Goal: Task Accomplishment & Management: Manage account settings

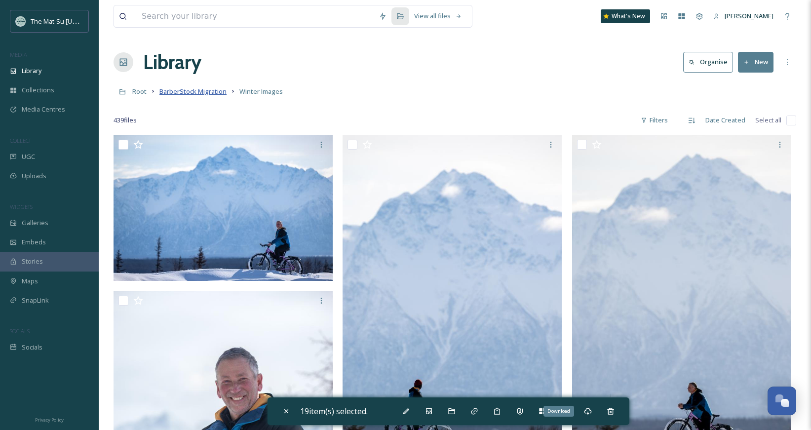
click at [195, 92] on span "BarberStock Migration" at bounding box center [192, 91] width 67 height 9
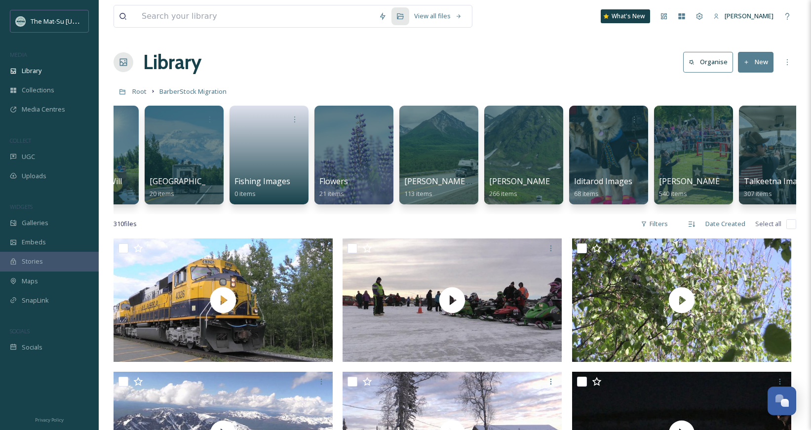
scroll to position [0, 218]
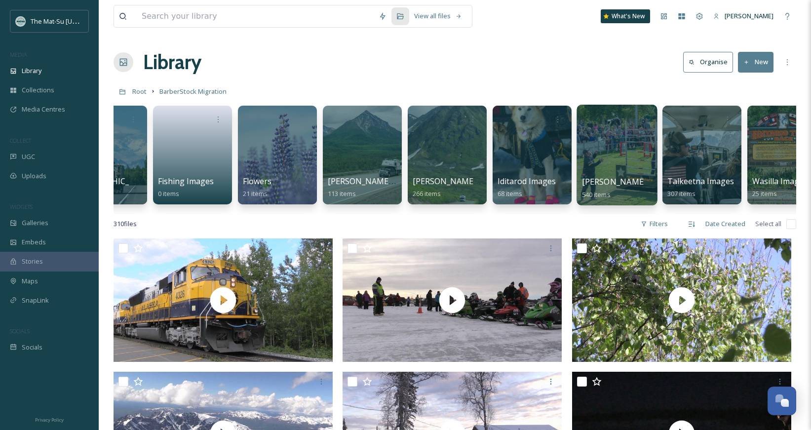
click at [615, 198] on div "[PERSON_NAME] Images 540 items" at bounding box center [617, 188] width 71 height 25
click at [596, 181] on span "[PERSON_NAME] Images" at bounding box center [629, 181] width 94 height 11
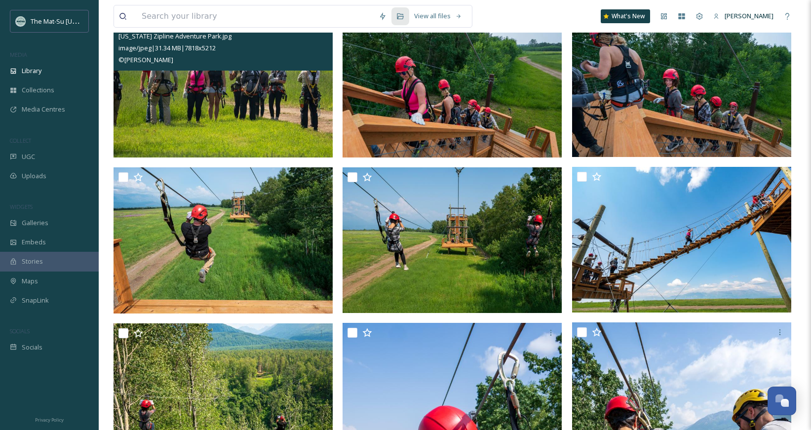
scroll to position [1701, 0]
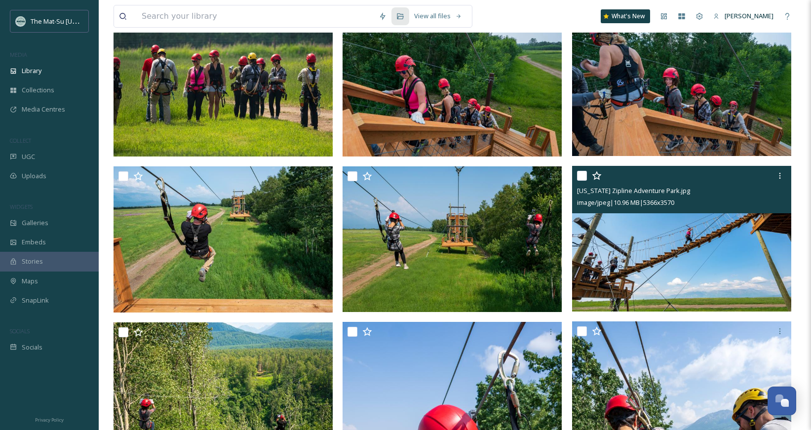
click at [582, 172] on input "checkbox" at bounding box center [582, 176] width 10 height 10
checkbox input "true"
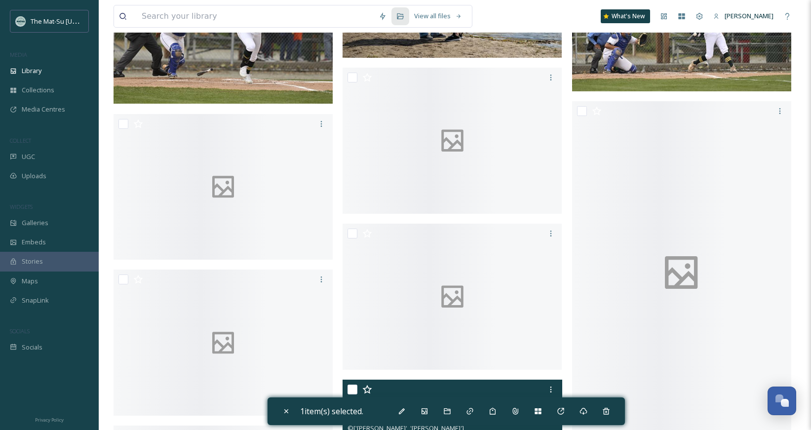
scroll to position [12884, 0]
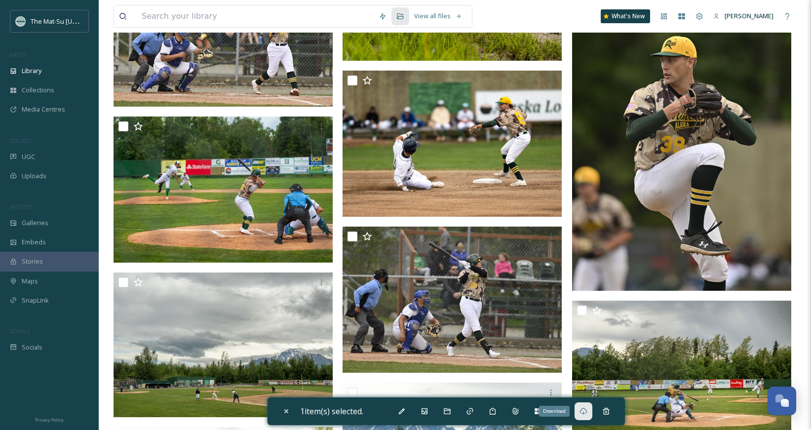
click at [586, 413] on icon at bounding box center [583, 411] width 7 height 7
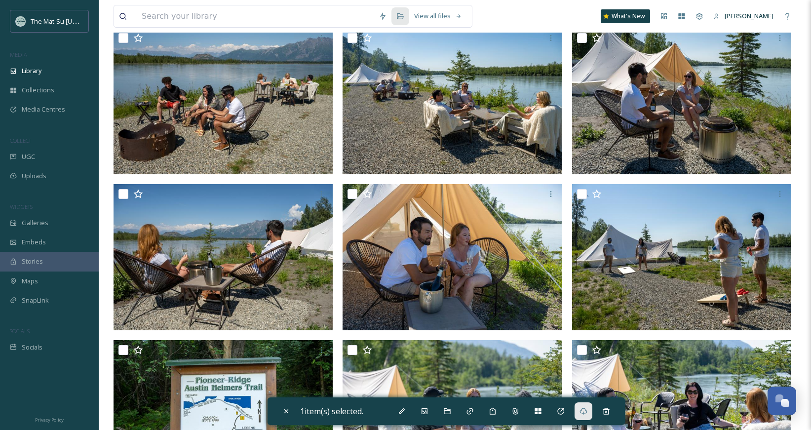
scroll to position [0, 0]
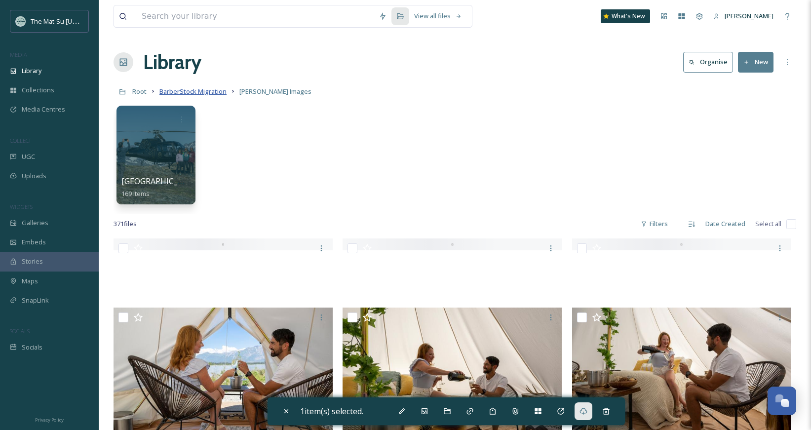
click at [223, 92] on span "BarberStock Migration" at bounding box center [192, 91] width 67 height 9
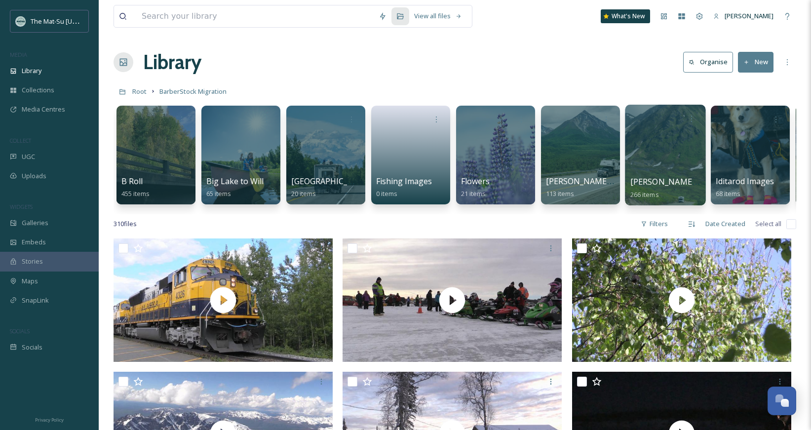
click at [670, 181] on span "[PERSON_NAME] Pass Images" at bounding box center [688, 181] width 114 height 11
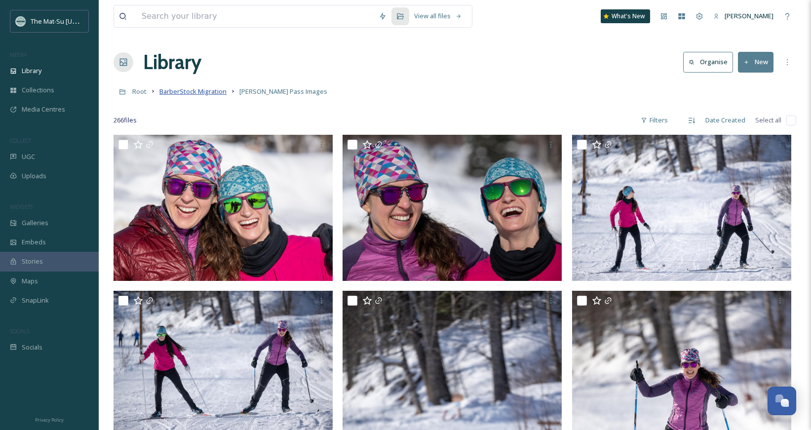
click at [224, 90] on span "BarberStock Migration" at bounding box center [192, 91] width 67 height 9
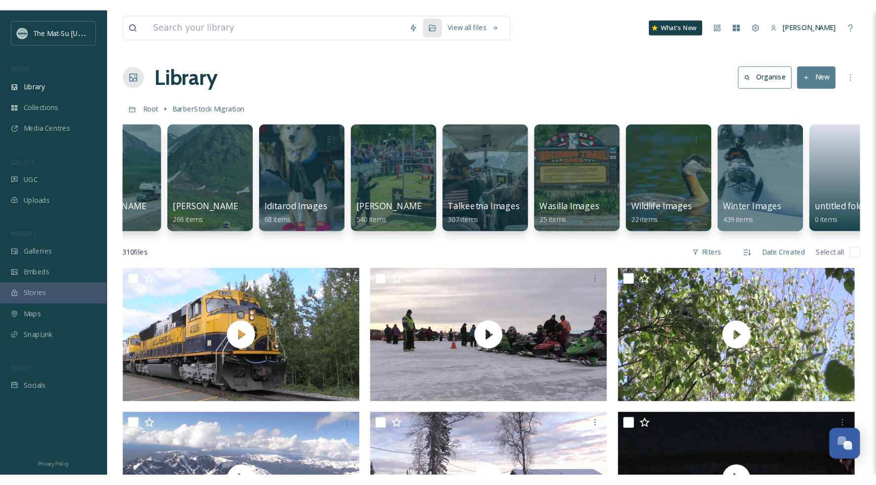
scroll to position [0, 477]
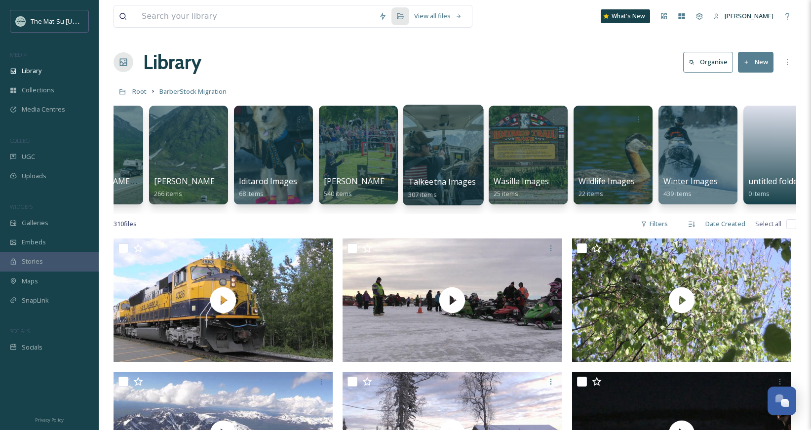
click at [437, 176] on div "Talkeetna Images 307 items" at bounding box center [443, 188] width 71 height 25
click at [435, 181] on span "Talkeetna Images" at bounding box center [442, 181] width 68 height 11
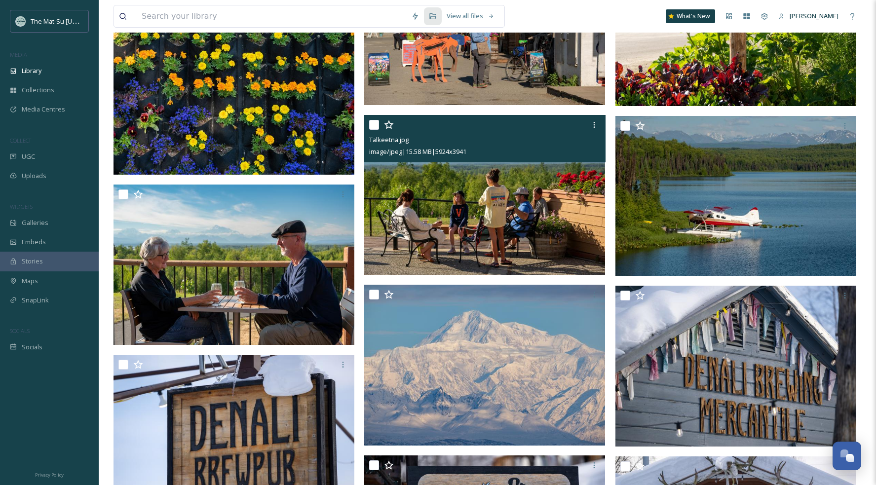
scroll to position [1213, 0]
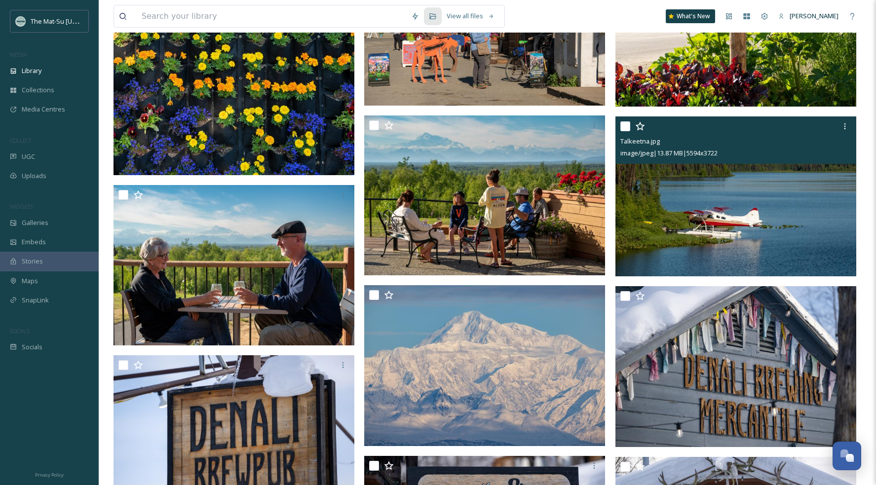
click at [629, 127] on input "checkbox" at bounding box center [626, 126] width 10 height 10
checkbox input "true"
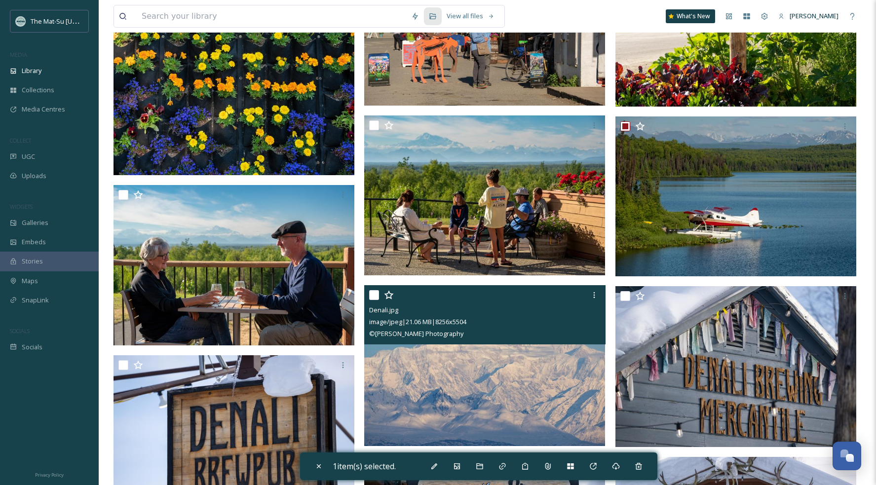
click at [371, 297] on input "checkbox" at bounding box center [374, 295] width 10 height 10
checkbox input "true"
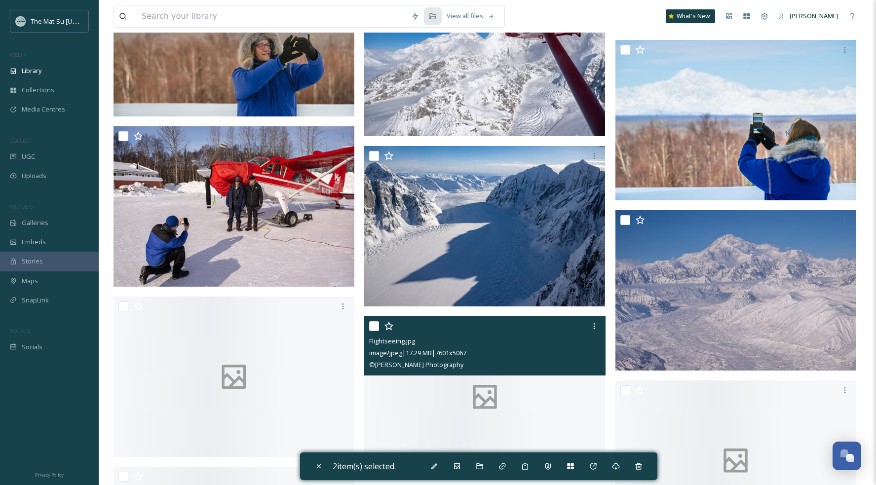
scroll to position [5035, 0]
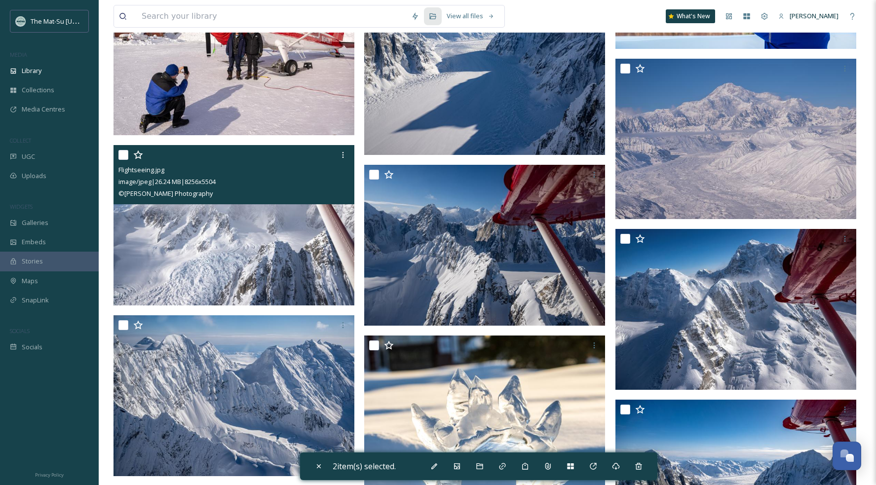
click at [126, 156] on input "checkbox" at bounding box center [124, 155] width 10 height 10
checkbox input "true"
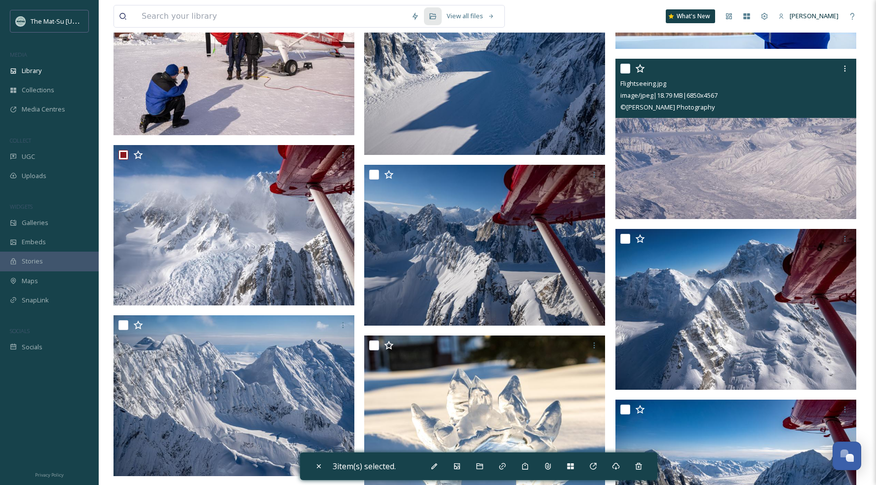
click at [626, 69] on input "checkbox" at bounding box center [626, 69] width 10 height 10
checkbox input "true"
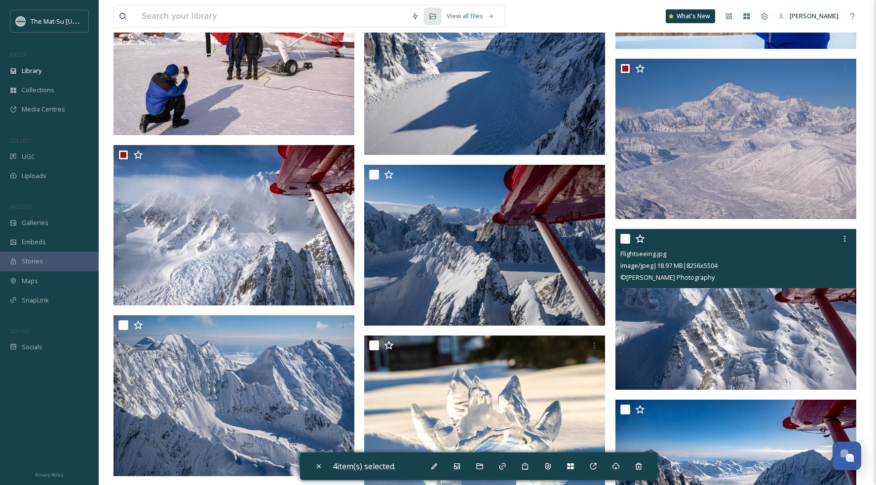
click at [622, 237] on input "checkbox" at bounding box center [626, 239] width 10 height 10
checkbox input "true"
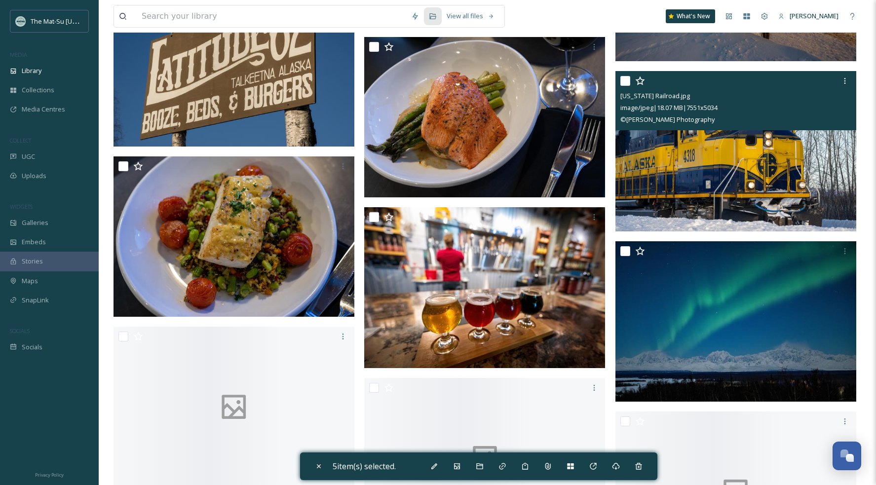
scroll to position [7149, 0]
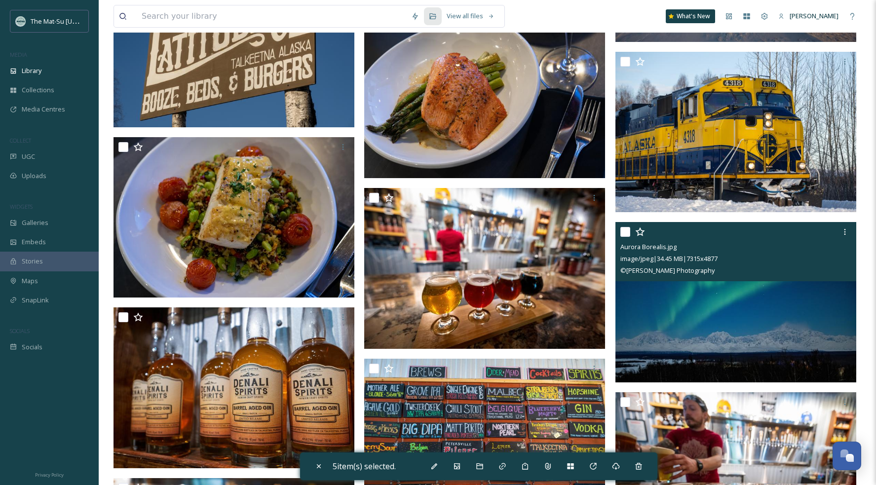
click at [628, 236] on input "checkbox" at bounding box center [626, 232] width 10 height 10
checkbox input "true"
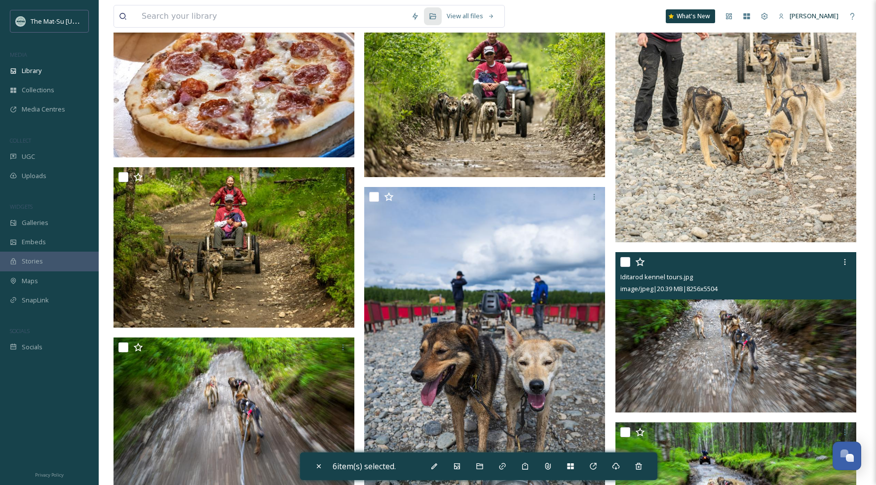
scroll to position [8387, 0]
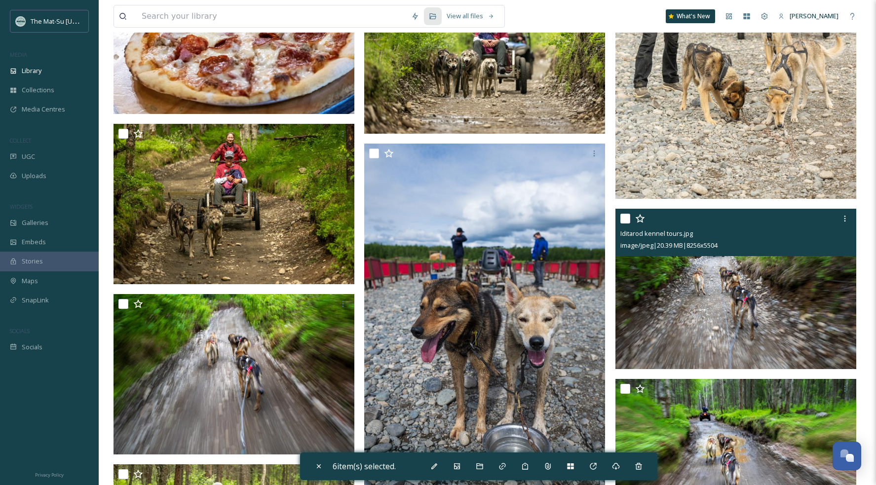
click at [627, 221] on input "checkbox" at bounding box center [626, 219] width 10 height 10
checkbox input "true"
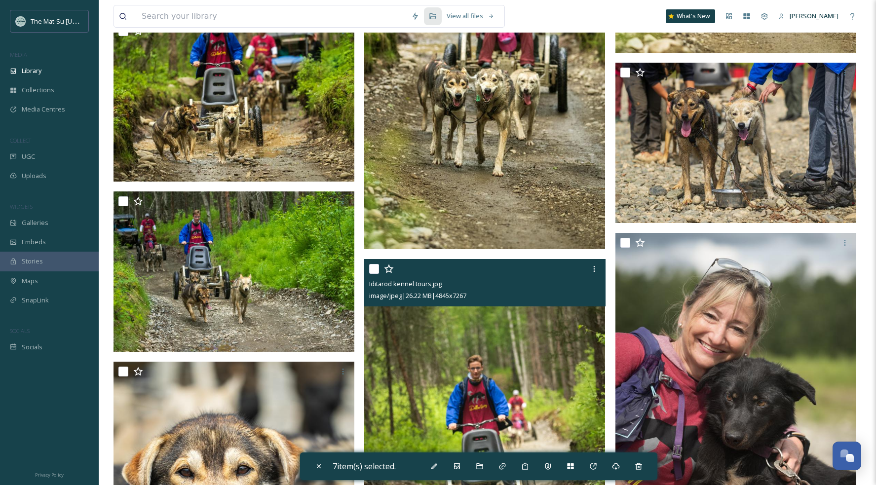
scroll to position [11515, 0]
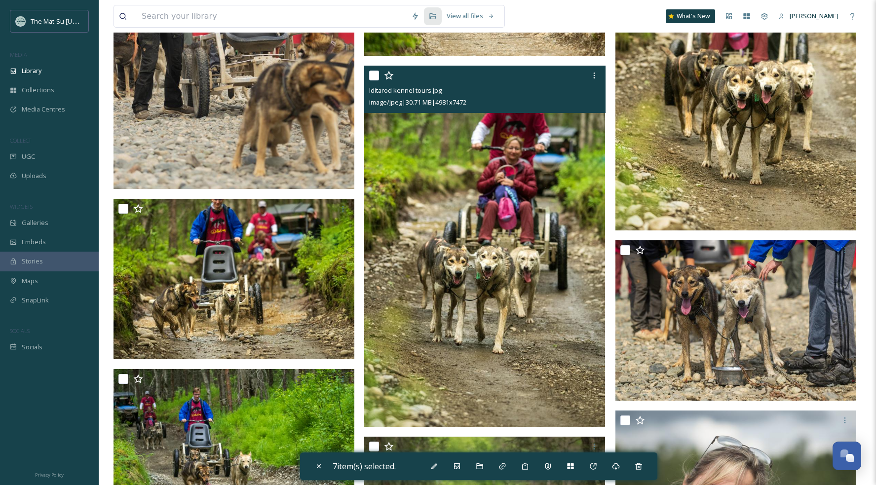
click at [373, 75] on input "checkbox" at bounding box center [374, 76] width 10 height 10
checkbox input "true"
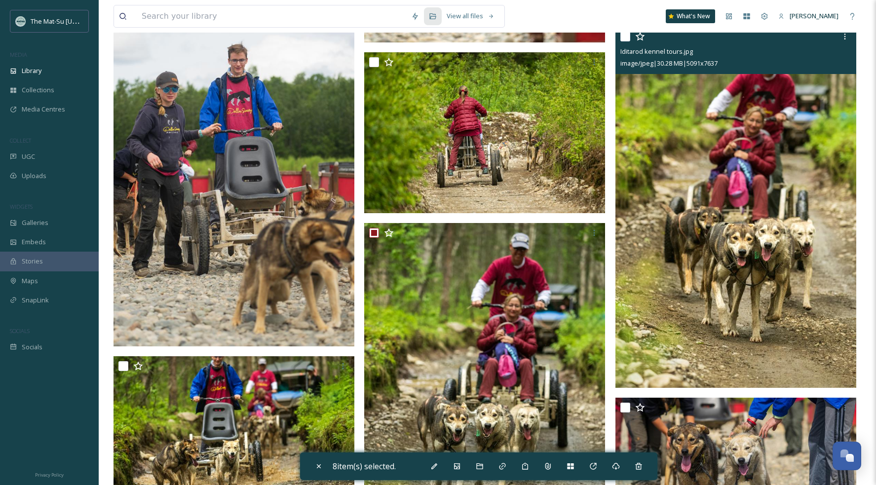
click at [626, 38] on input "checkbox" at bounding box center [626, 37] width 10 height 10
checkbox input "true"
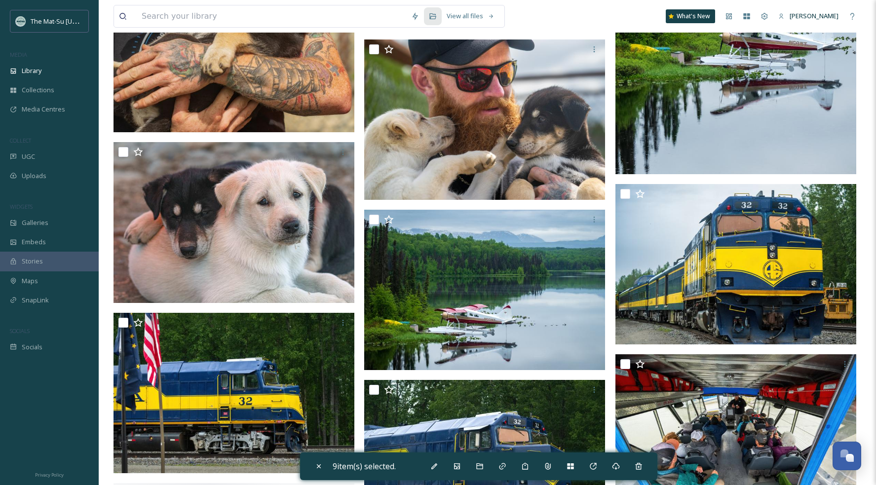
scroll to position [13082, 0]
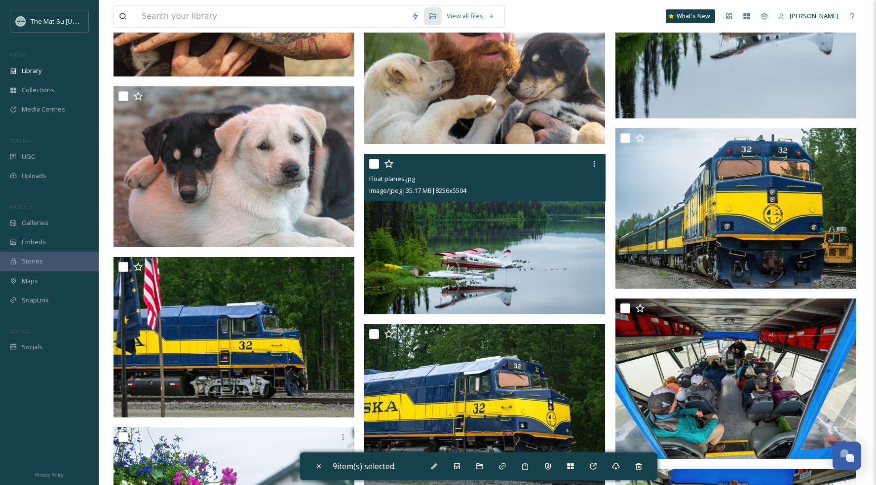
click at [376, 163] on input "checkbox" at bounding box center [374, 164] width 10 height 10
checkbox input "true"
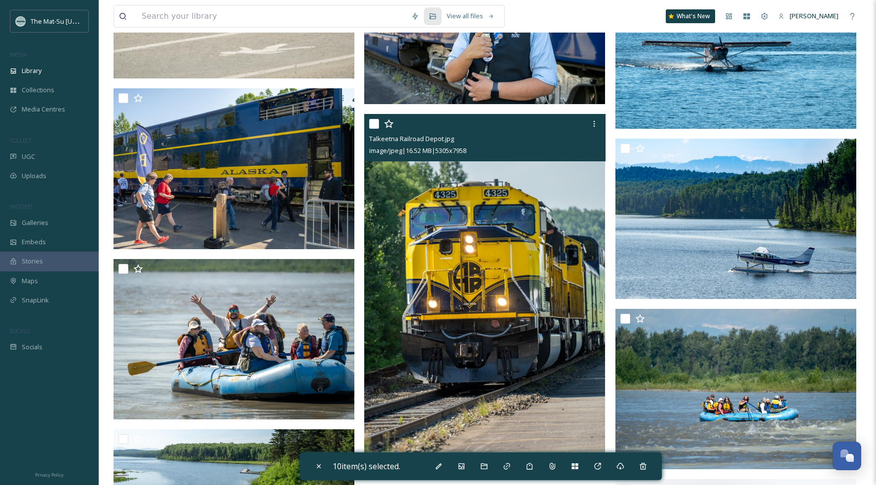
scroll to position [17200, 0]
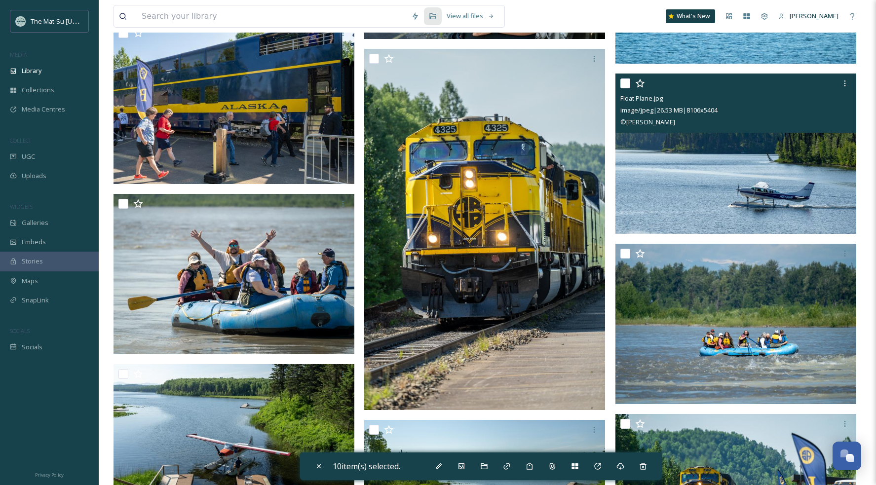
click at [626, 82] on input "checkbox" at bounding box center [626, 84] width 10 height 10
checkbox input "true"
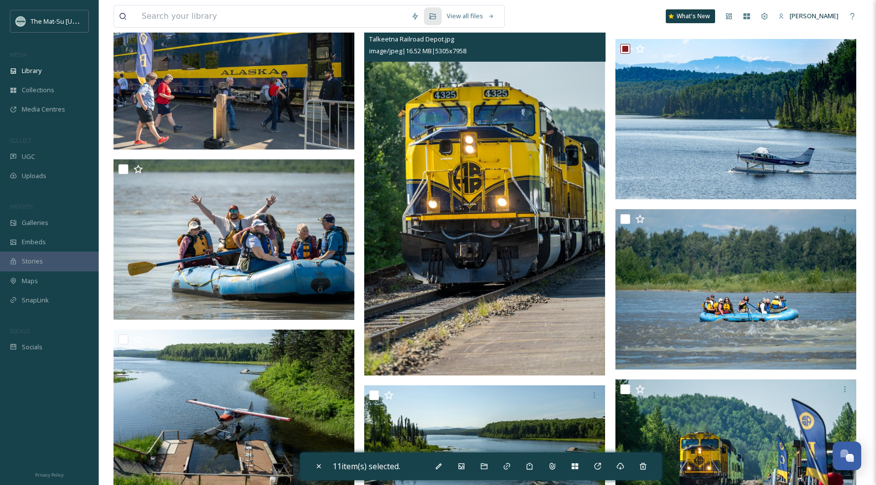
scroll to position [17327, 0]
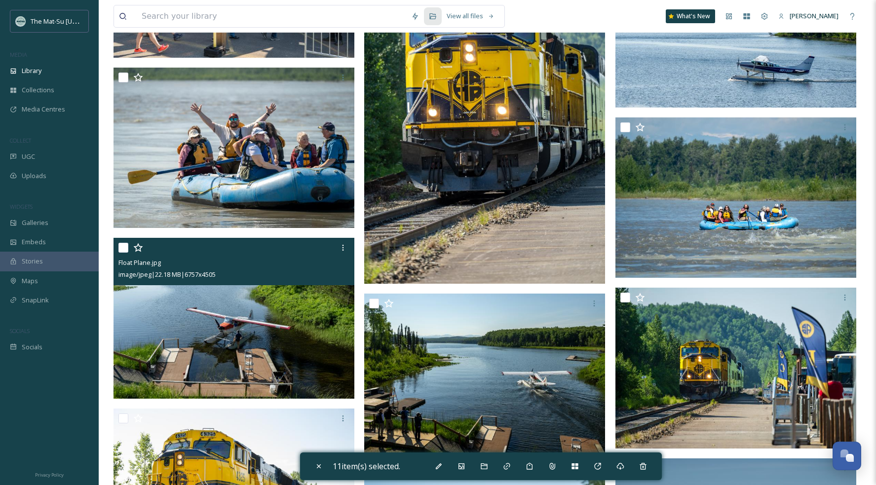
click at [124, 248] on input "checkbox" at bounding box center [124, 248] width 10 height 10
checkbox input "true"
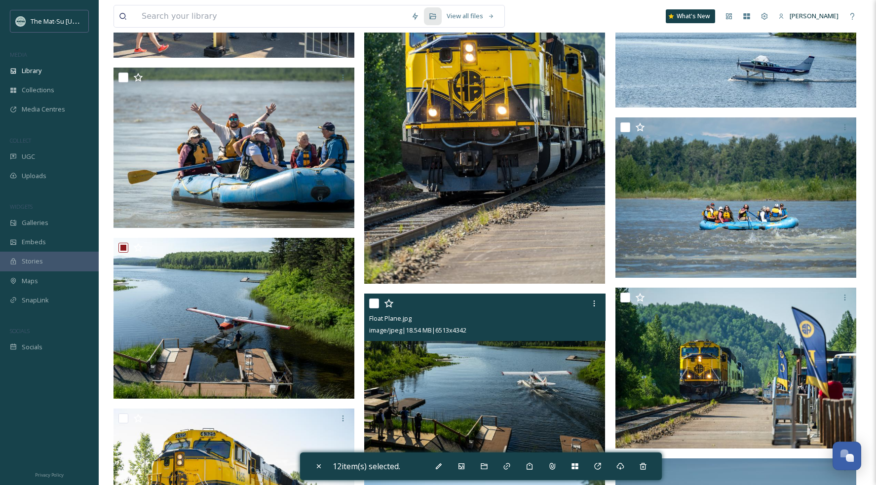
click at [375, 304] on input "checkbox" at bounding box center [374, 304] width 10 height 10
checkbox input "true"
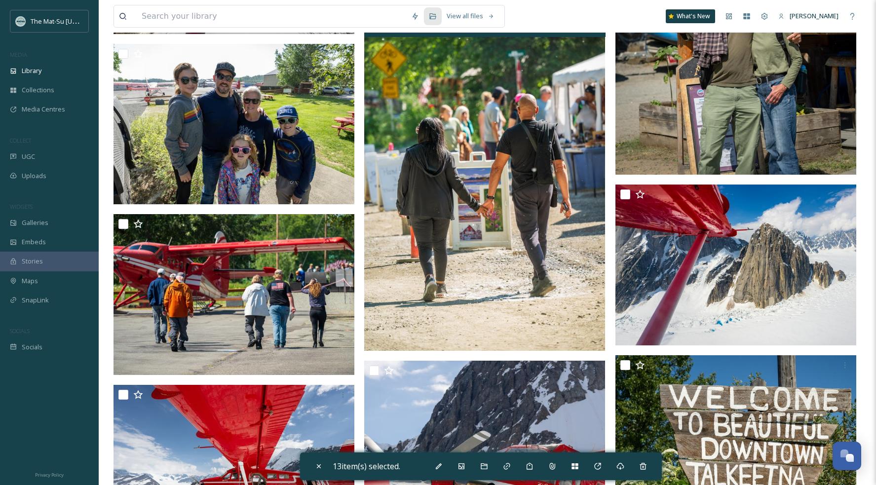
scroll to position [19087, 0]
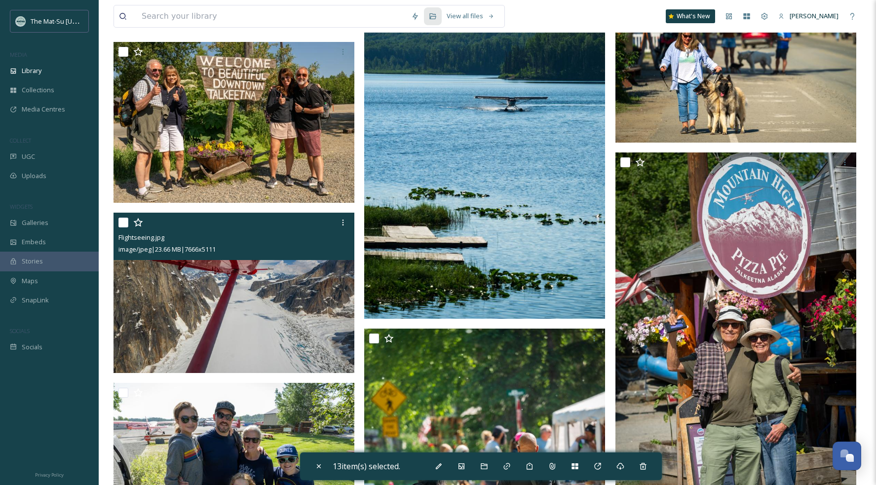
click at [119, 221] on input "checkbox" at bounding box center [124, 223] width 10 height 10
checkbox input "true"
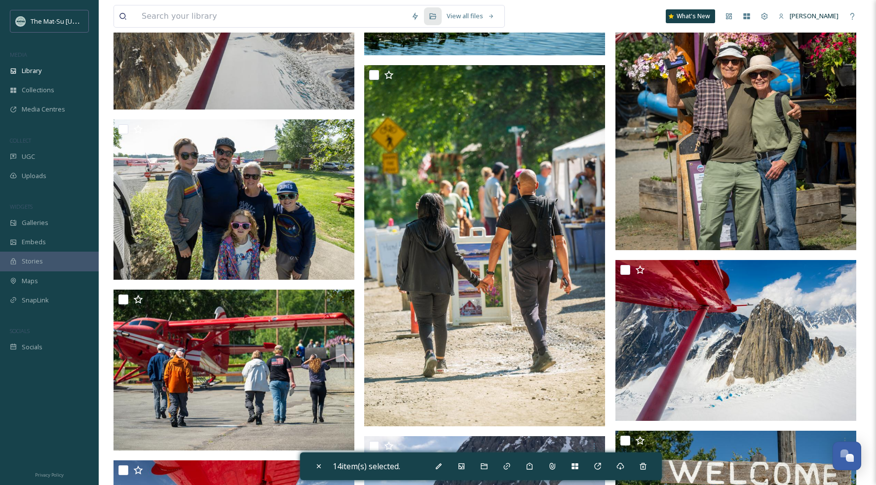
scroll to position [19470, 0]
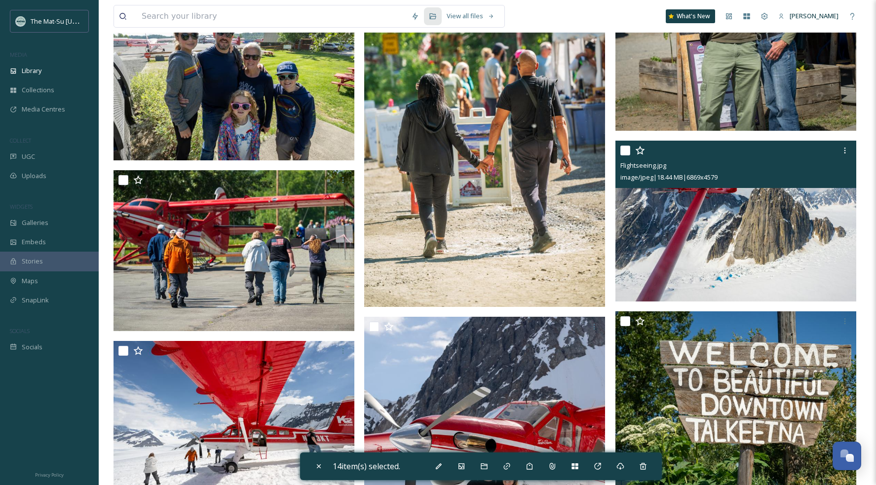
click at [629, 150] on input "checkbox" at bounding box center [626, 151] width 10 height 10
checkbox input "true"
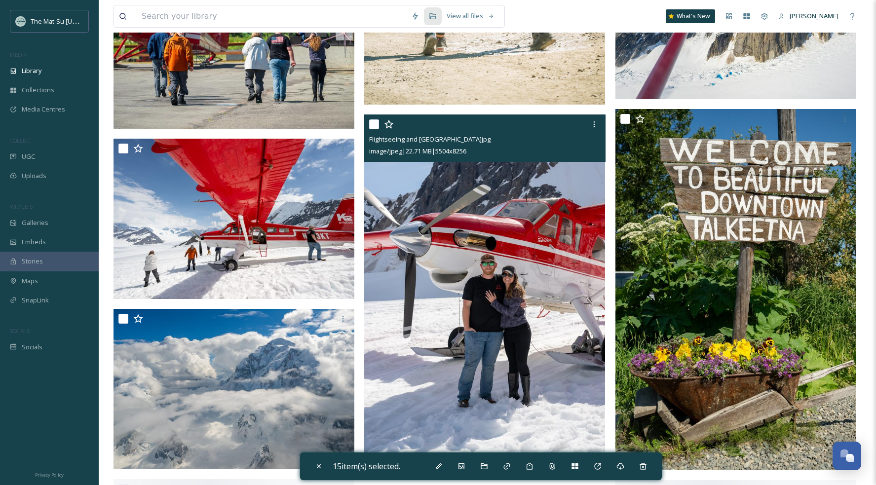
scroll to position [19725, 0]
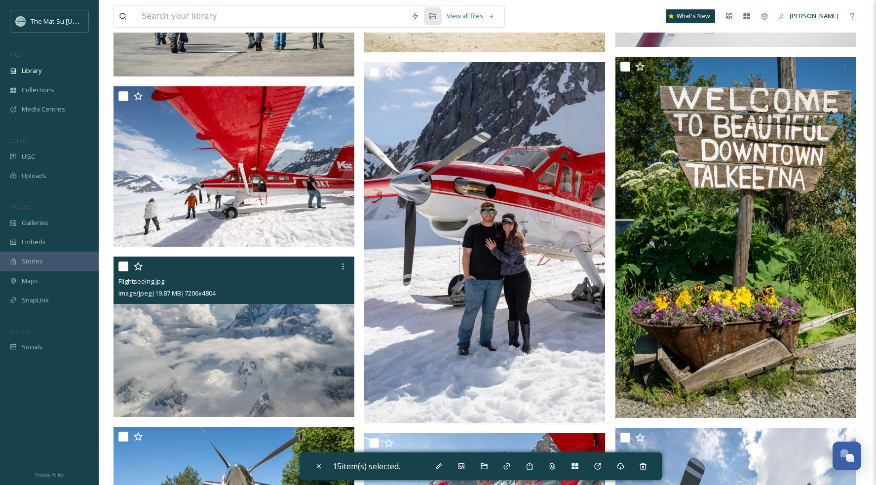
click at [119, 264] on input "checkbox" at bounding box center [124, 267] width 10 height 10
checkbox input "true"
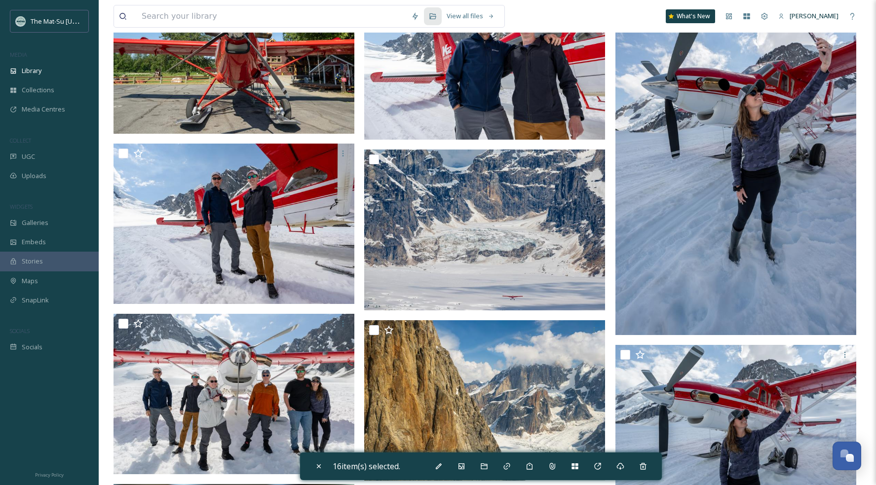
scroll to position [20193, 0]
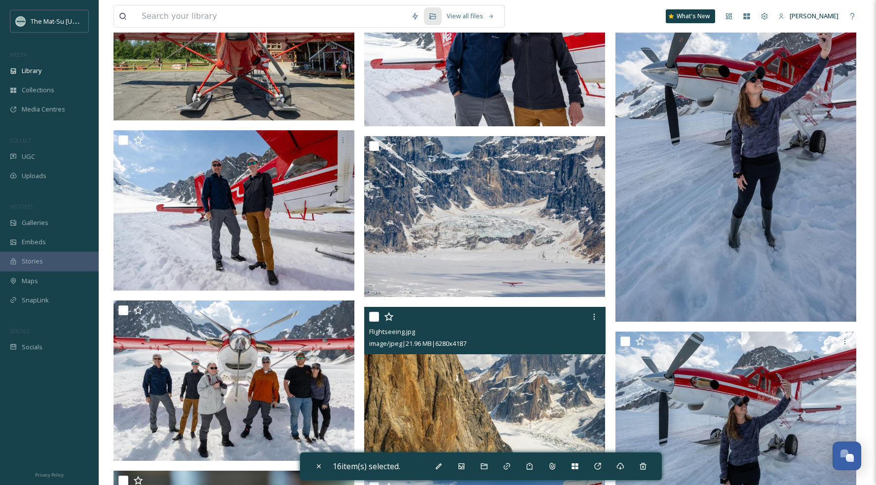
click at [379, 317] on input "checkbox" at bounding box center [374, 317] width 10 height 10
checkbox input "true"
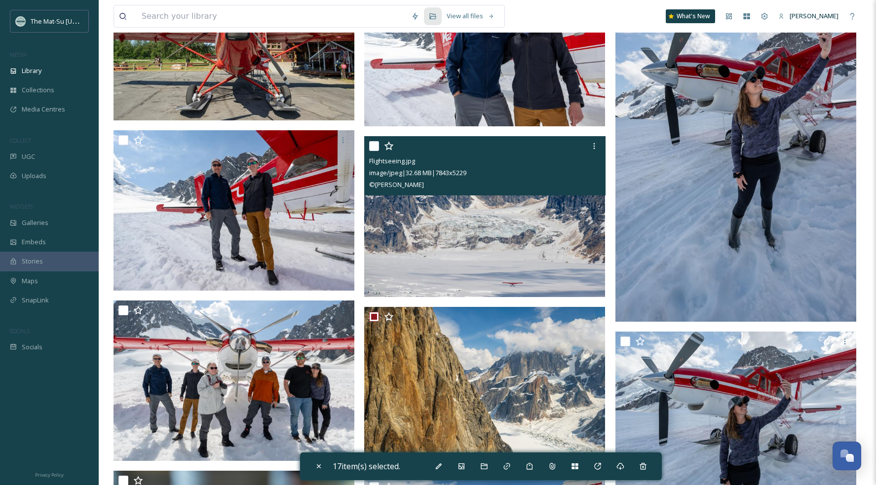
click at [376, 147] on input "checkbox" at bounding box center [374, 146] width 10 height 10
checkbox input "true"
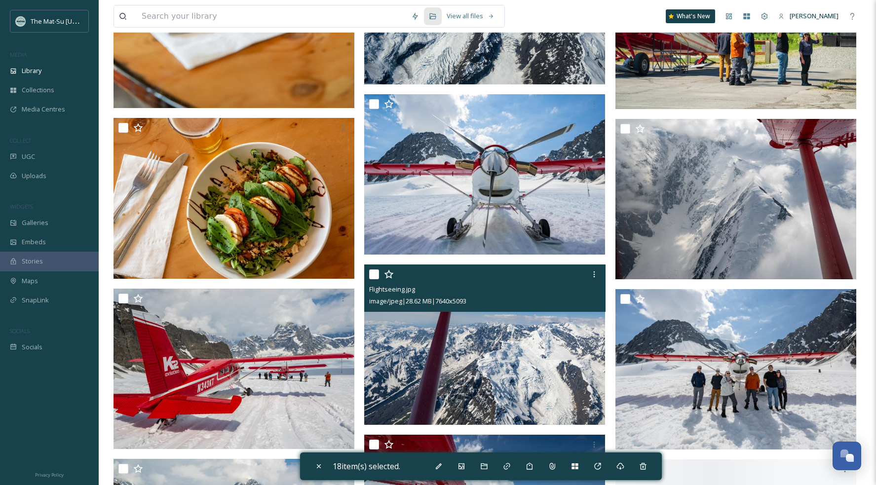
scroll to position [21029, 0]
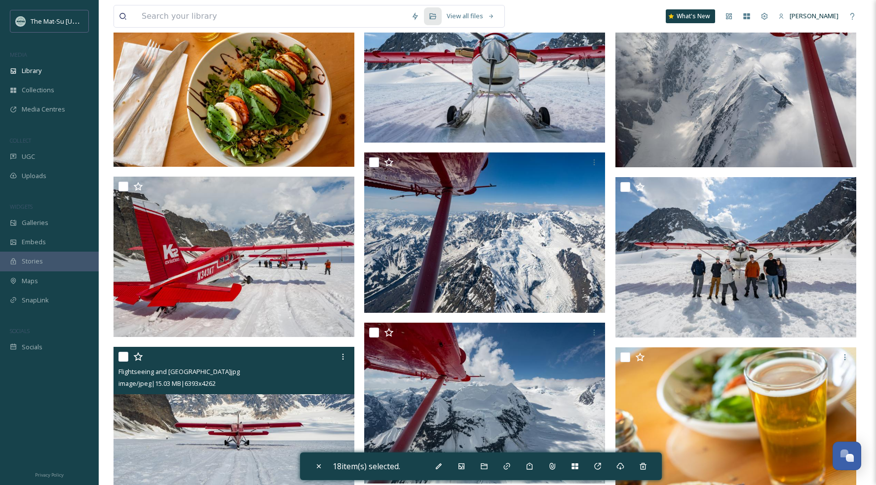
click at [119, 356] on input "checkbox" at bounding box center [124, 357] width 10 height 10
checkbox input "true"
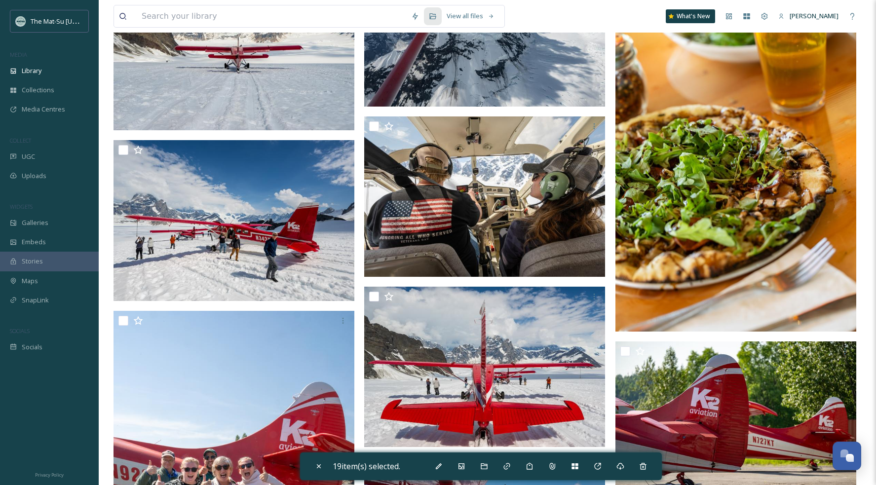
scroll to position [21467, 0]
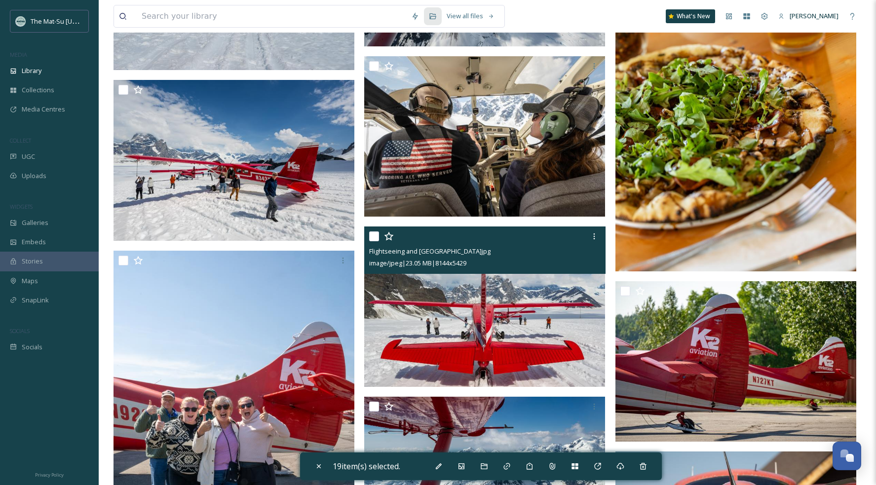
click at [374, 232] on input "checkbox" at bounding box center [374, 237] width 10 height 10
checkbox input "true"
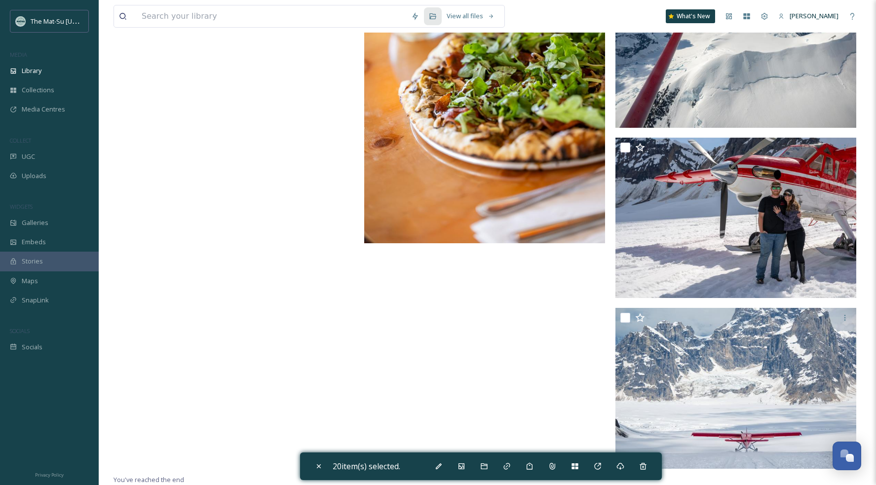
scroll to position [22494, 0]
click at [621, 430] on icon at bounding box center [621, 467] width 8 height 8
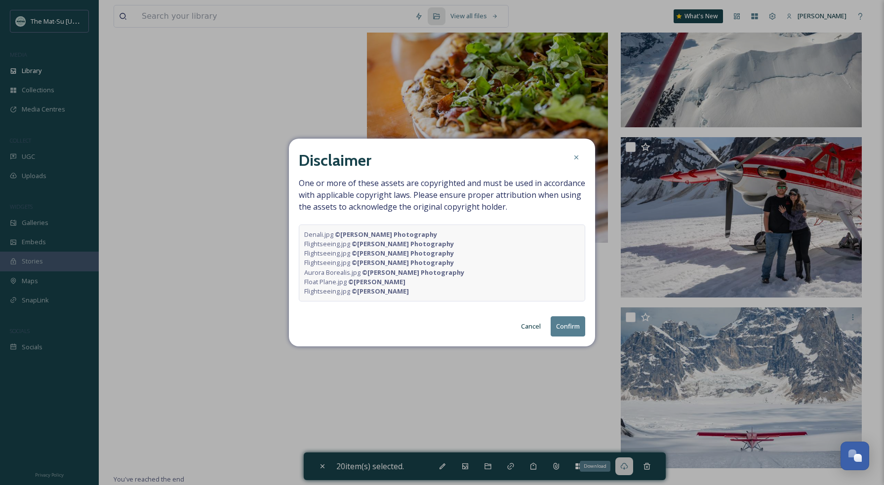
click at [570, 322] on button "Confirm" at bounding box center [568, 326] width 35 height 20
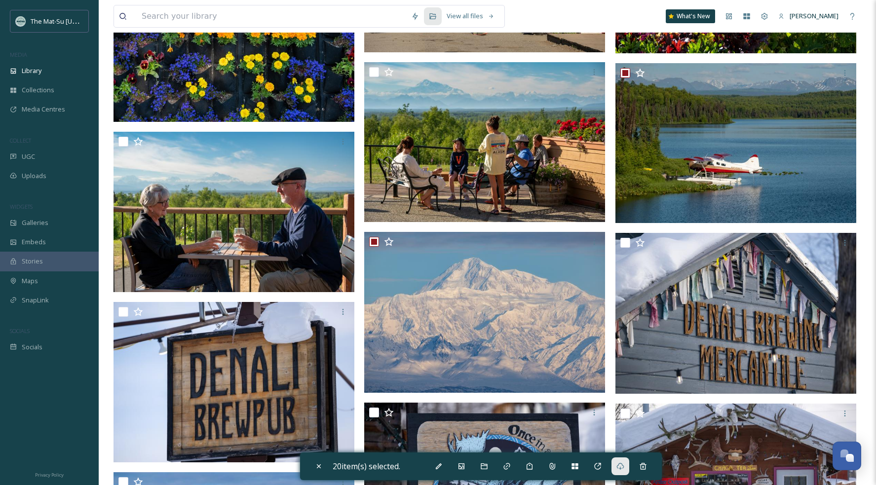
scroll to position [0, 0]
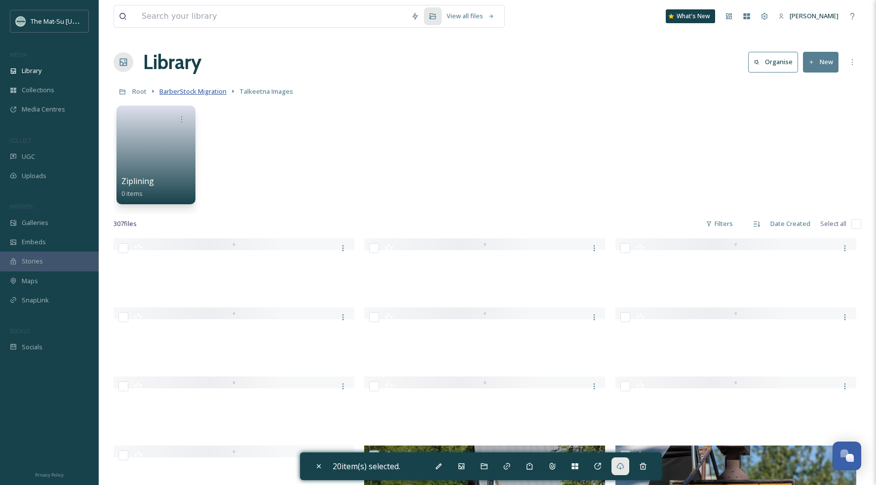
click at [213, 91] on span "BarberStock Migration" at bounding box center [192, 91] width 67 height 9
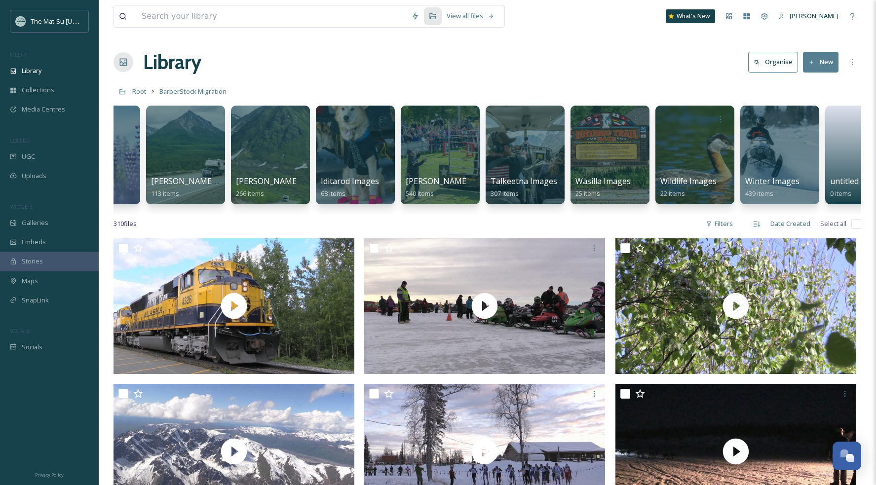
scroll to position [0, 441]
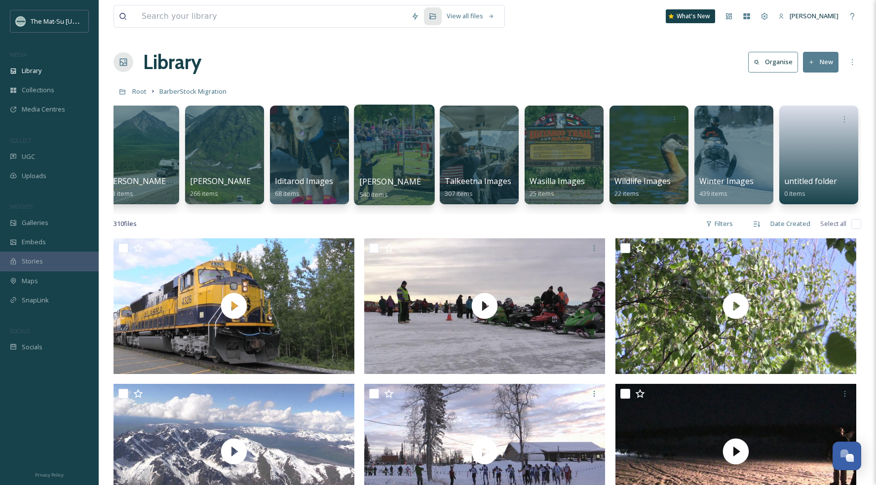
click at [411, 188] on div "[PERSON_NAME] Images 540 items" at bounding box center [394, 188] width 71 height 25
click at [384, 145] on div at bounding box center [394, 155] width 80 height 101
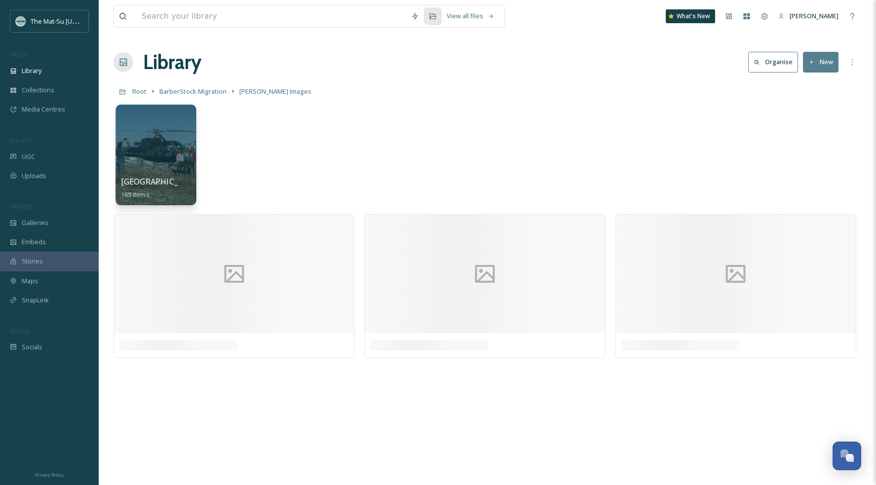
click at [185, 148] on div at bounding box center [156, 155] width 80 height 101
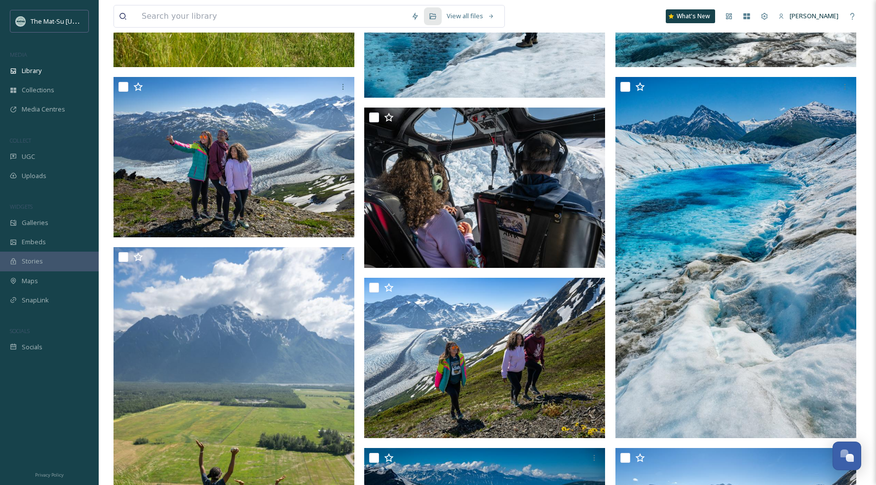
scroll to position [5530, 0]
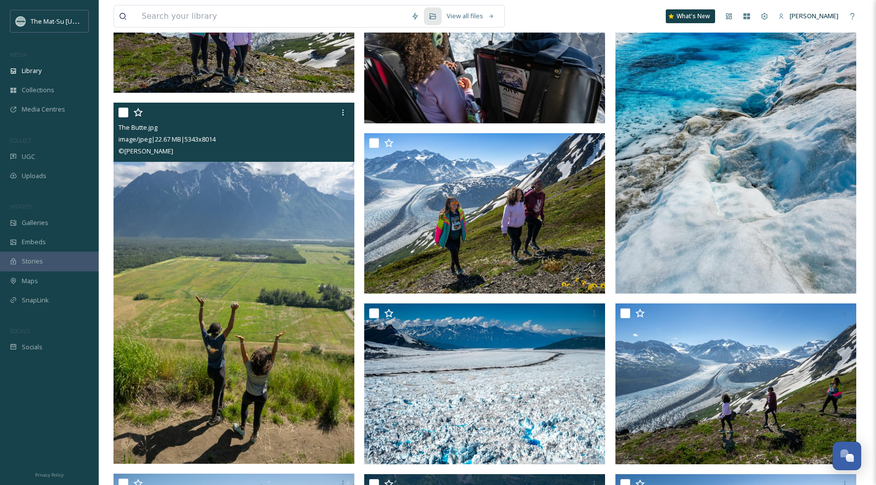
click at [121, 112] on input "checkbox" at bounding box center [124, 113] width 10 height 10
checkbox input "true"
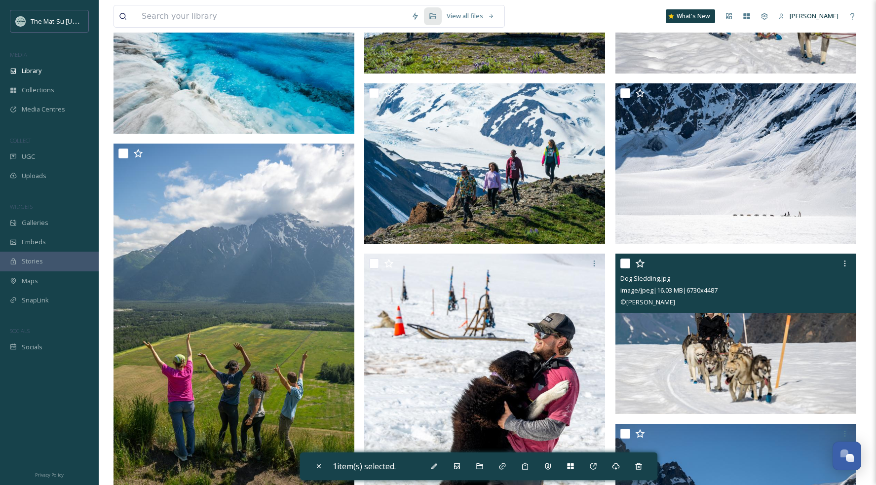
scroll to position [8231, 0]
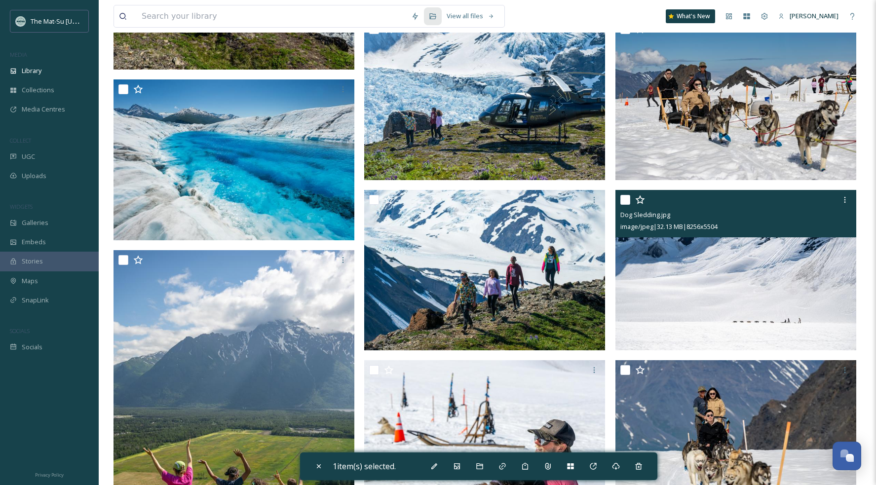
click at [629, 196] on input "checkbox" at bounding box center [626, 200] width 10 height 10
checkbox input "true"
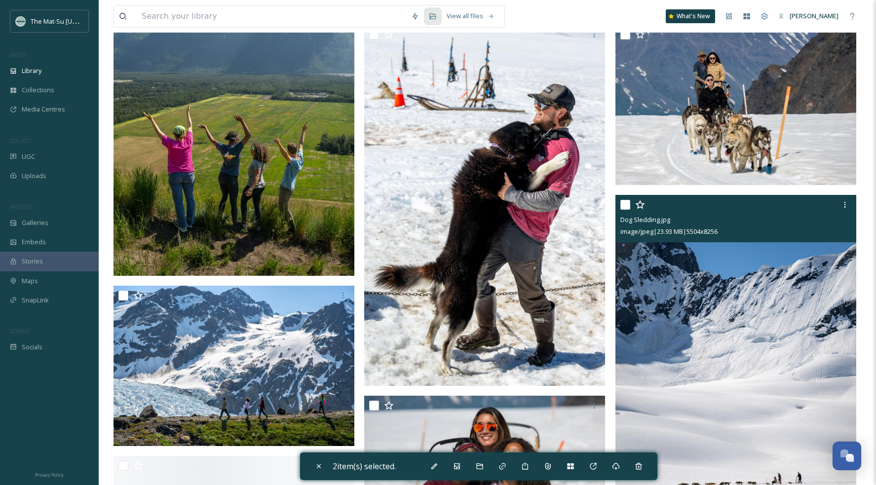
scroll to position [8651, 0]
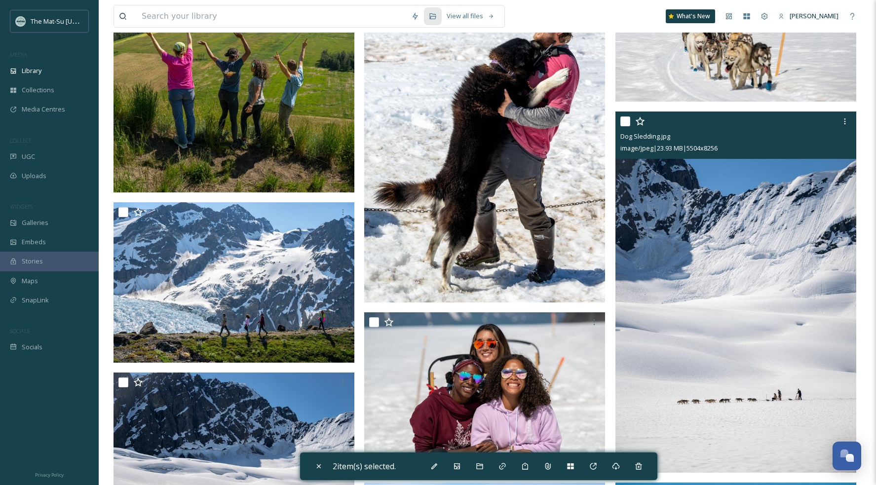
click at [628, 119] on input "checkbox" at bounding box center [626, 122] width 10 height 10
checkbox input "true"
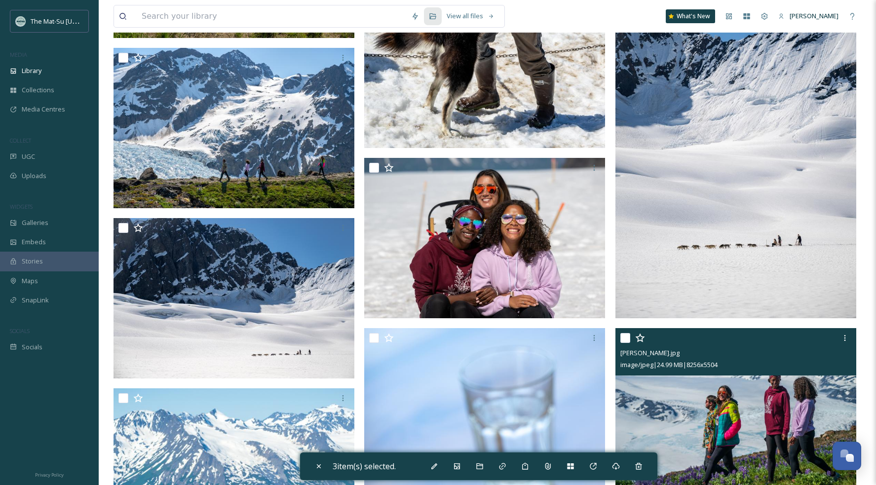
scroll to position [8912, 0]
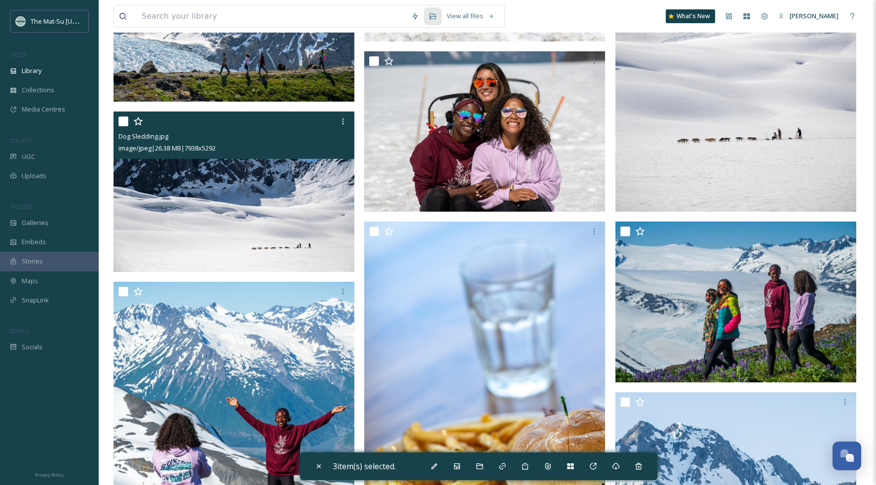
click at [125, 124] on input "checkbox" at bounding box center [124, 122] width 10 height 10
checkbox input "true"
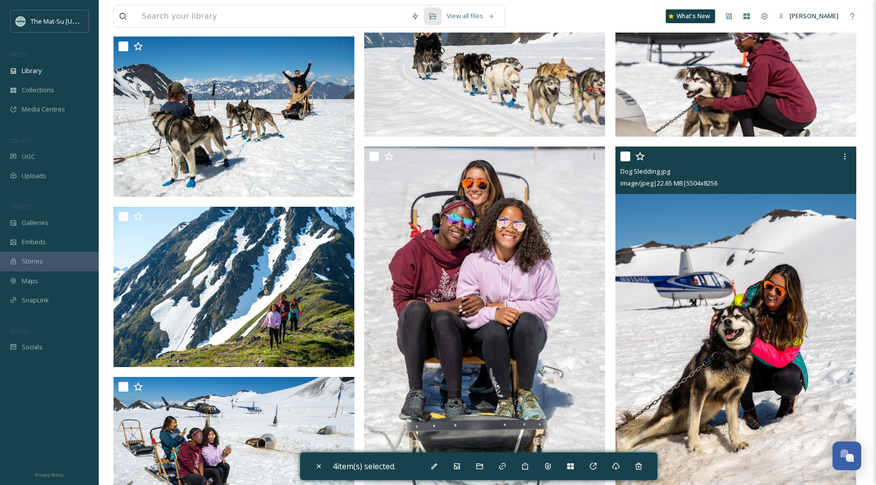
scroll to position [9755, 0]
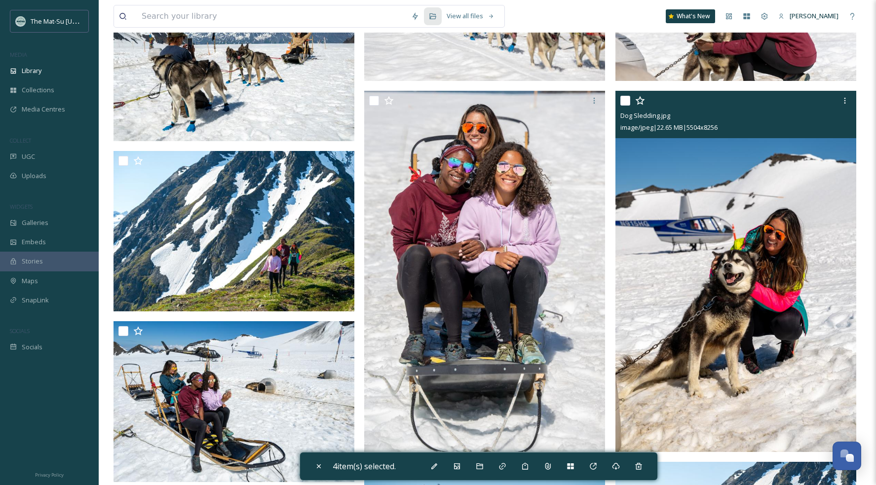
click at [625, 99] on input "checkbox" at bounding box center [626, 101] width 10 height 10
checkbox input "true"
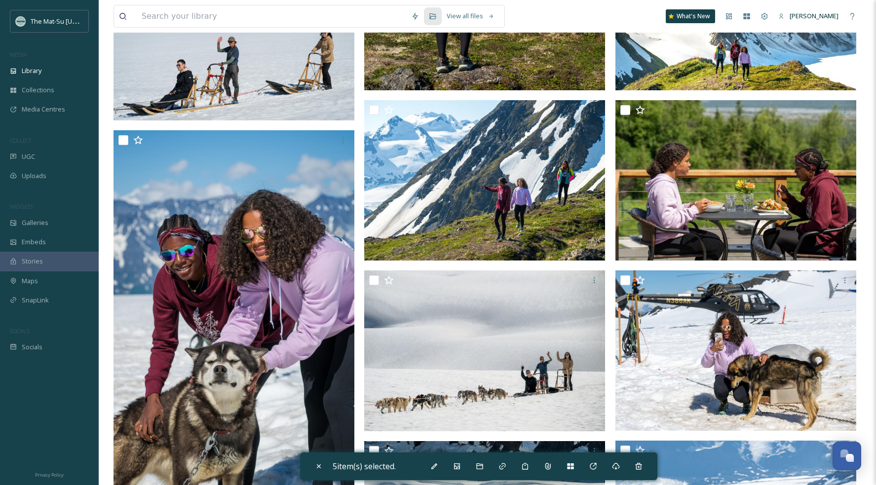
scroll to position [12089, 0]
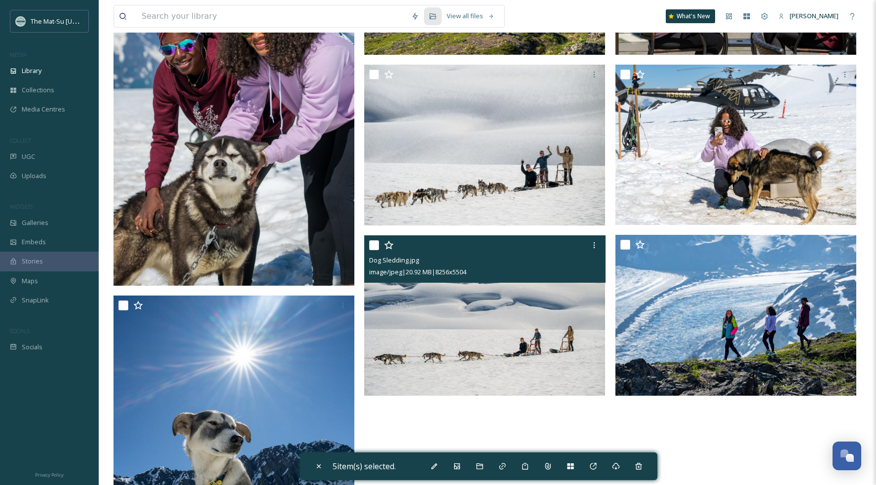
click at [376, 245] on input "checkbox" at bounding box center [374, 245] width 10 height 10
checkbox input "true"
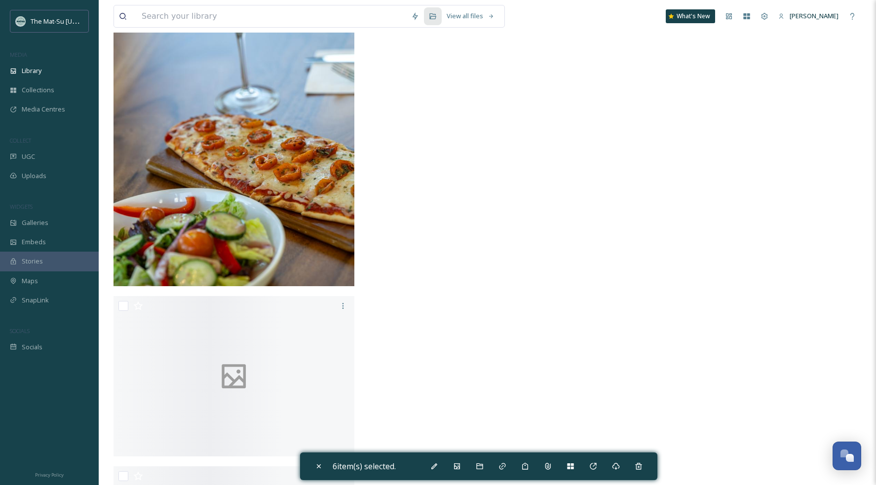
scroll to position [12989, 0]
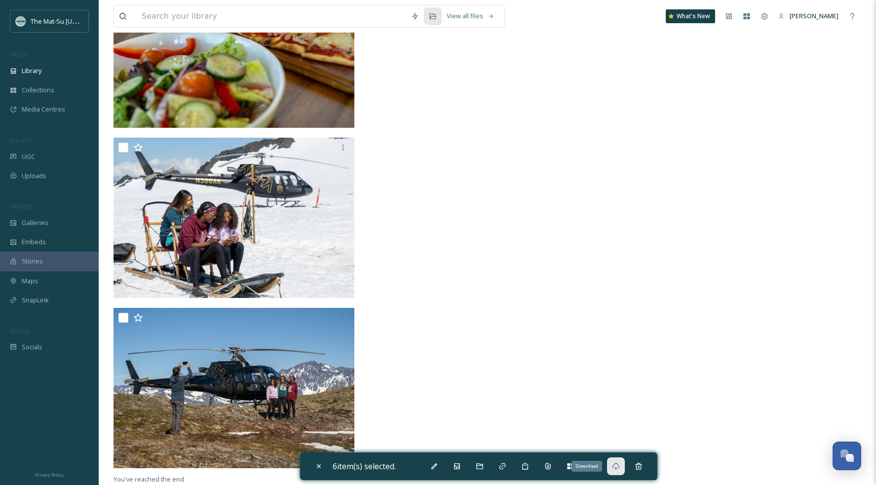
click at [616, 430] on icon at bounding box center [615, 466] width 7 height 7
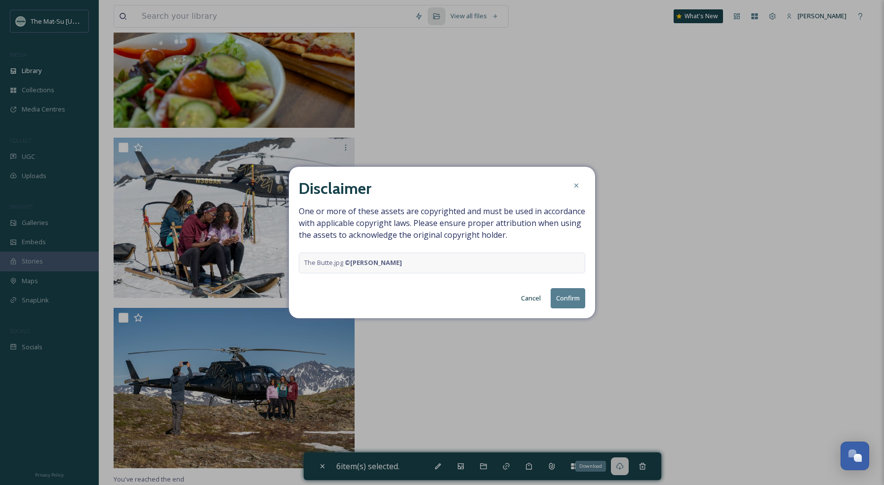
click at [566, 293] on button "Confirm" at bounding box center [568, 298] width 35 height 20
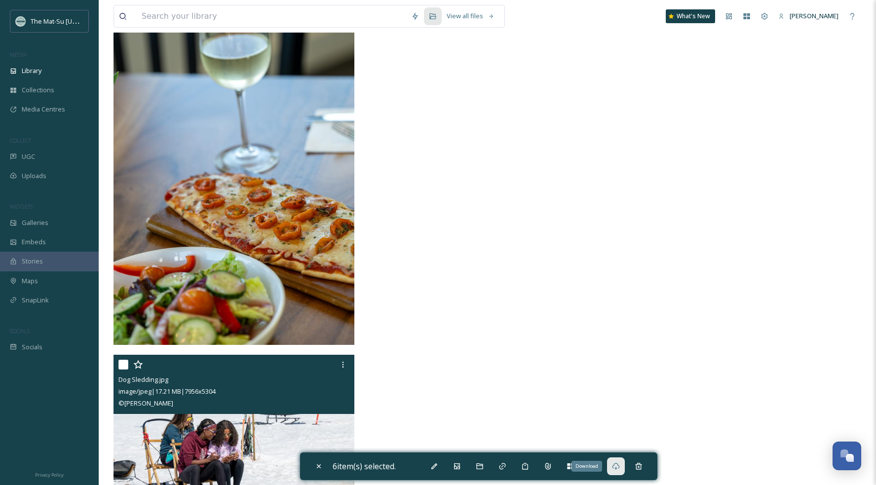
scroll to position [12616, 0]
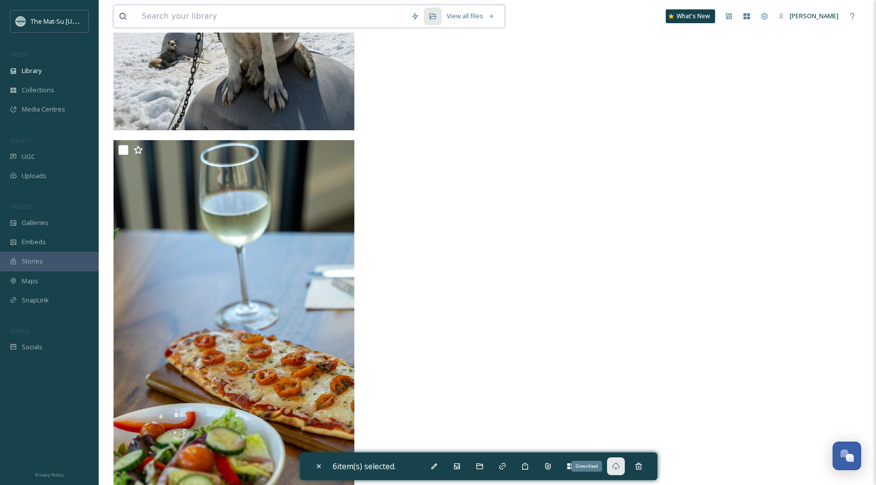
click at [218, 18] on input at bounding box center [272, 16] width 270 height 22
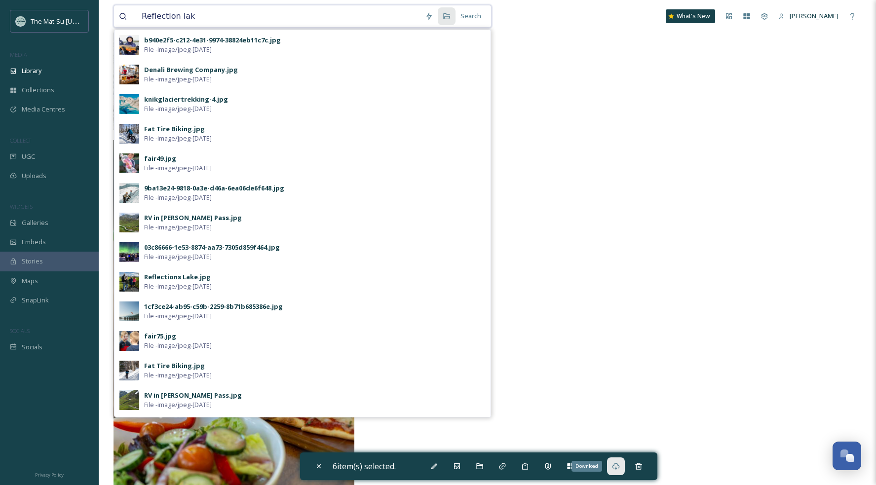
type input "Reflection lake"
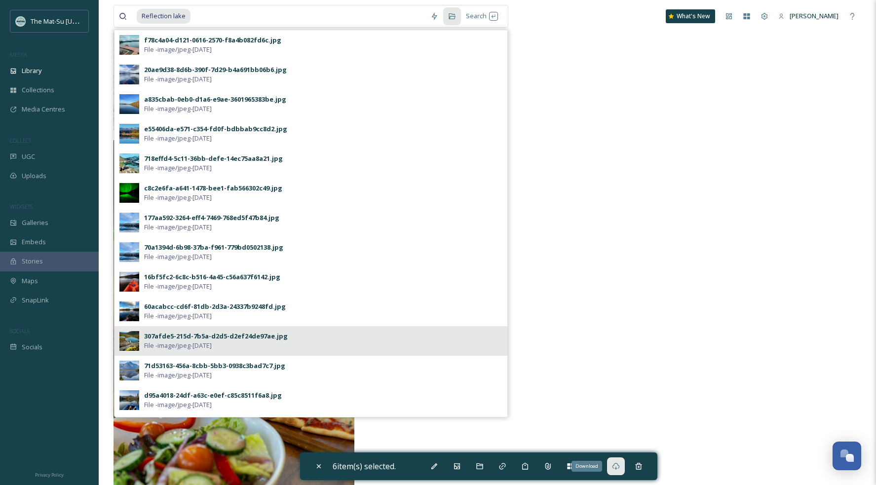
click at [208, 339] on div "307afde5-215d-7b5a-d2d5-d2ef24de97ae.jpg" at bounding box center [216, 336] width 144 height 9
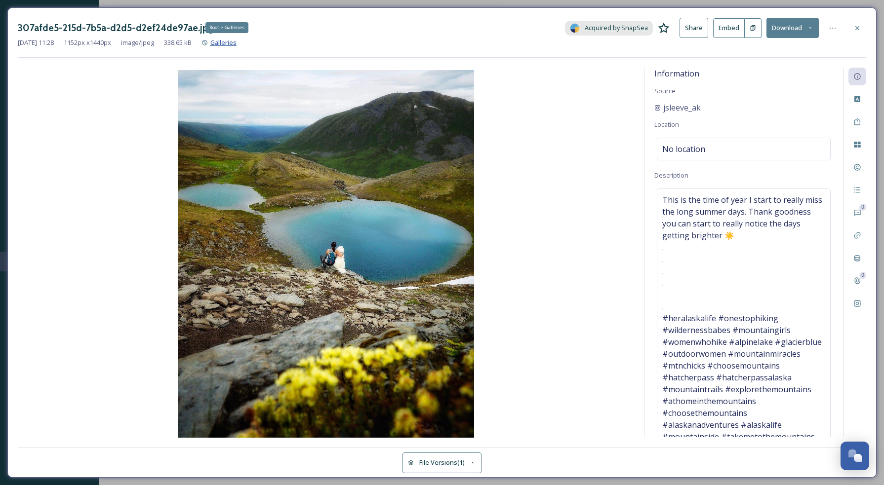
click at [237, 44] on span "Galleries" at bounding box center [223, 42] width 26 height 9
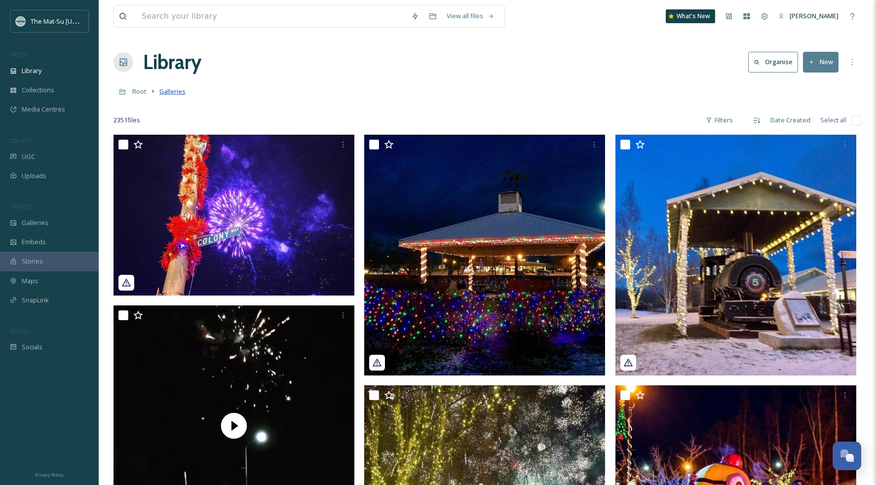
click at [175, 93] on span "Galleries" at bounding box center [172, 91] width 26 height 9
click at [40, 87] on span "Collections" at bounding box center [38, 89] width 33 height 9
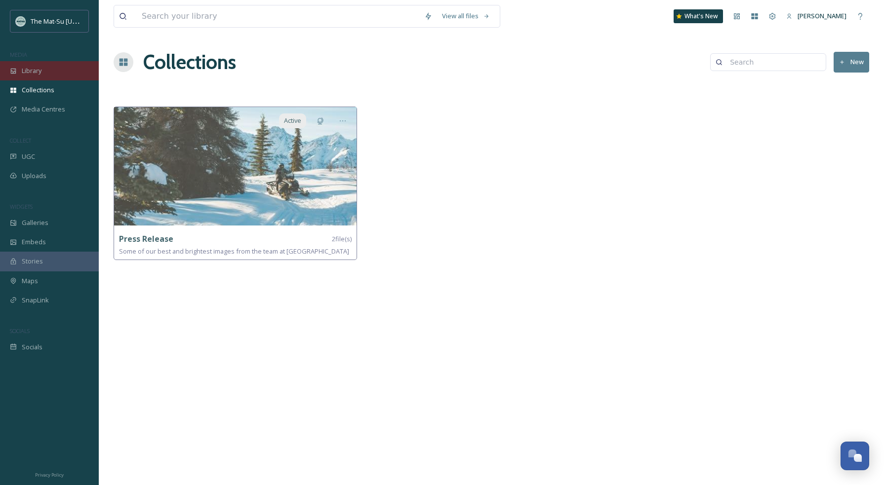
click at [37, 73] on span "Library" at bounding box center [32, 70] width 20 height 9
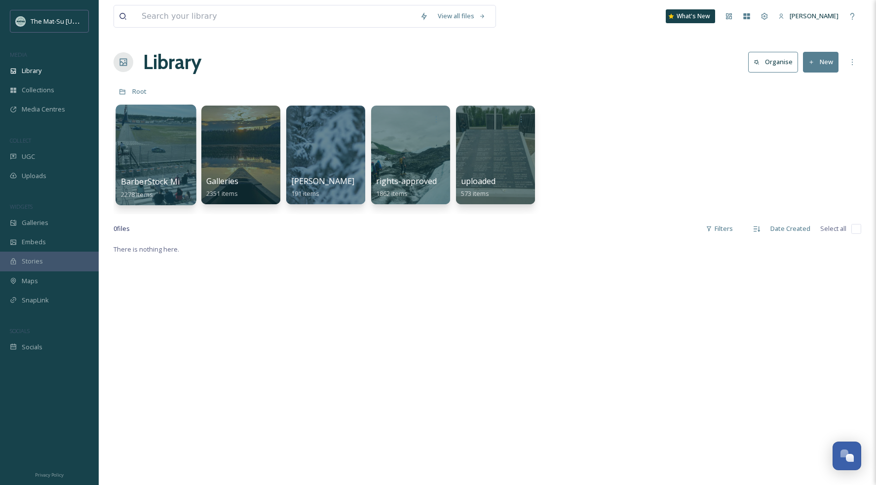
click at [144, 146] on div at bounding box center [156, 155] width 80 height 101
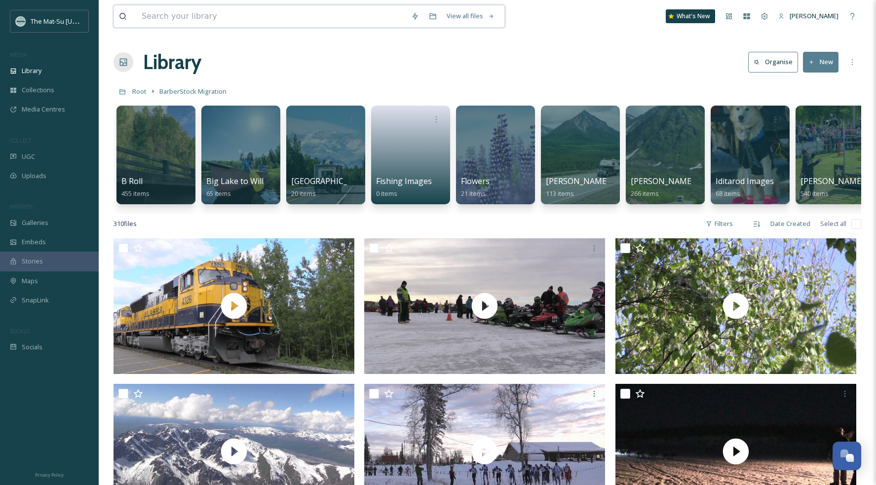
click at [241, 12] on input at bounding box center [272, 16] width 270 height 22
type input "HIKE"
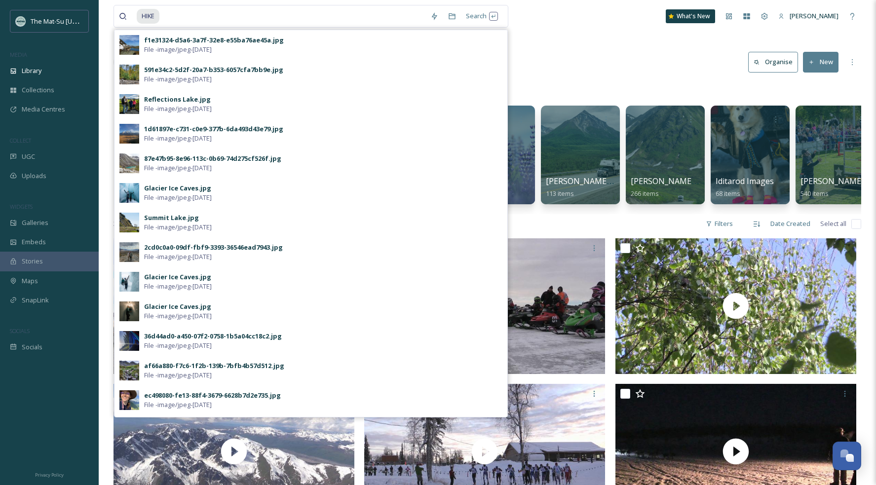
click at [569, 57] on div "Library Organise New" at bounding box center [488, 62] width 748 height 30
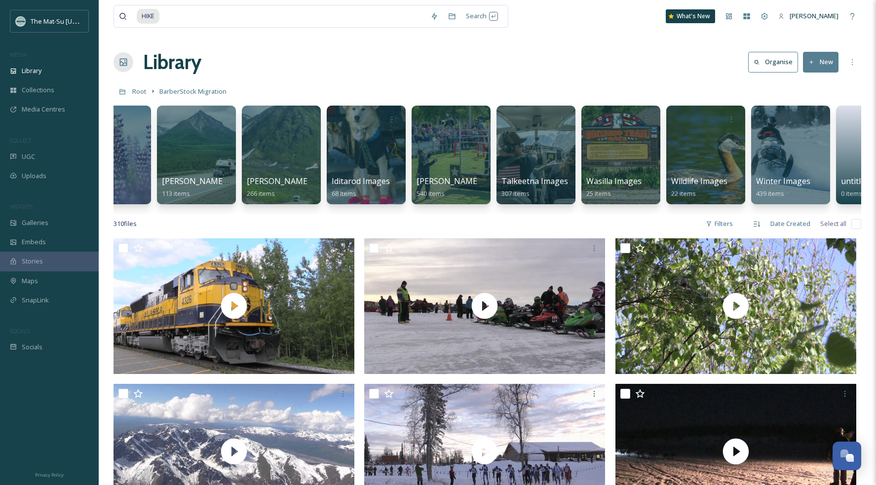
scroll to position [0, 386]
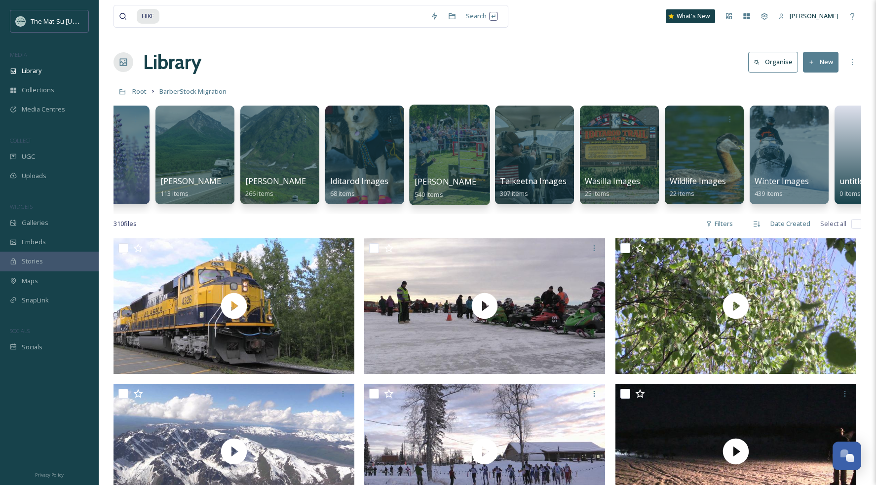
click at [481, 163] on div at bounding box center [449, 155] width 80 height 101
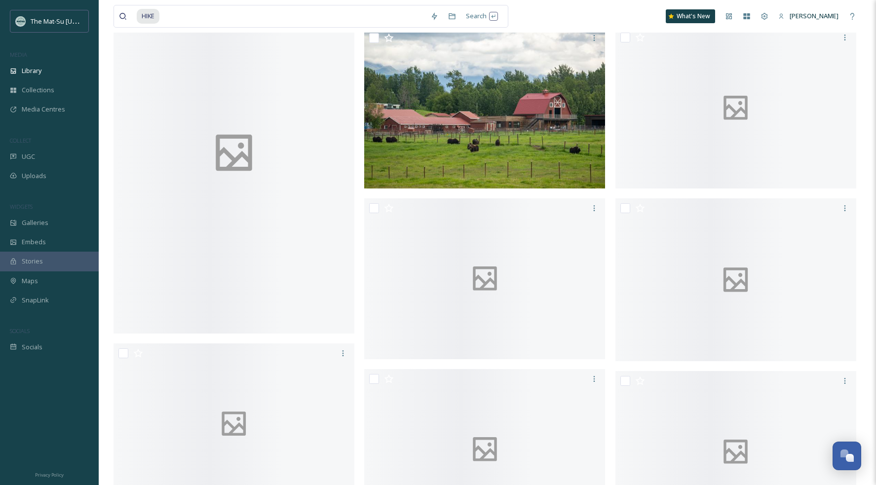
scroll to position [5995, 0]
